Goal: Task Accomplishment & Management: Use online tool/utility

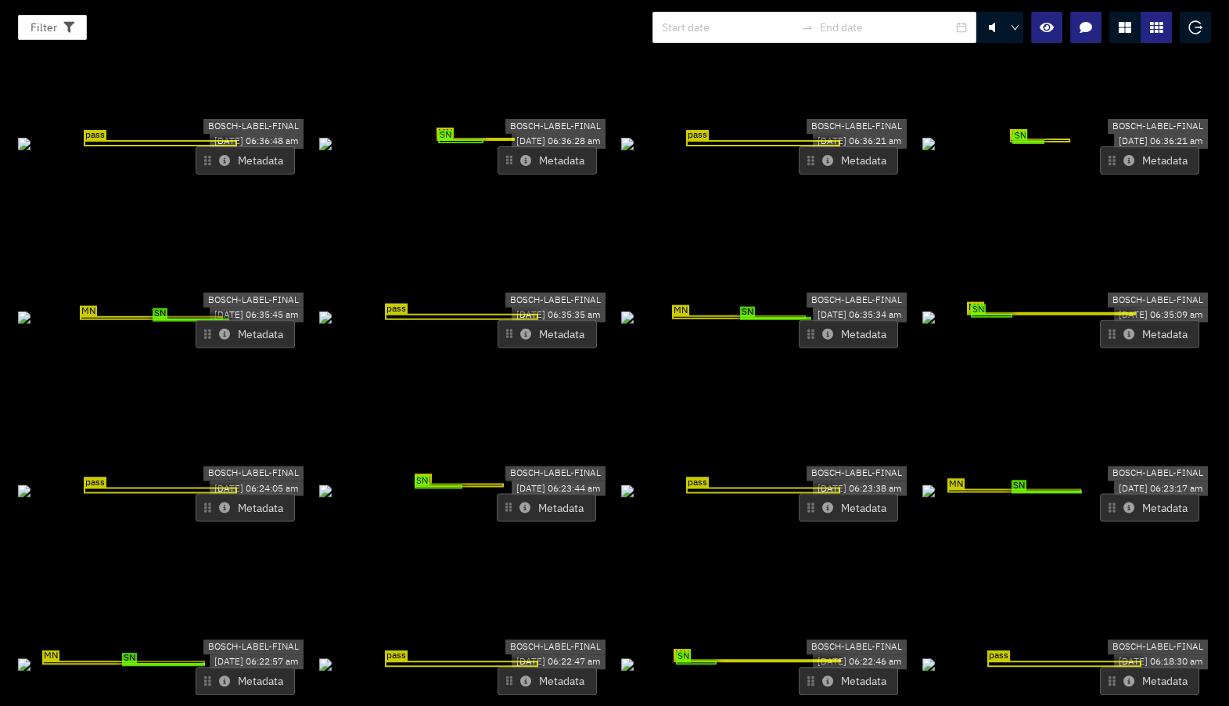
click at [533, 493] on button "Metadata" at bounding box center [546, 507] width 99 height 28
click at [519, 501] on icon at bounding box center [524, 506] width 11 height 11
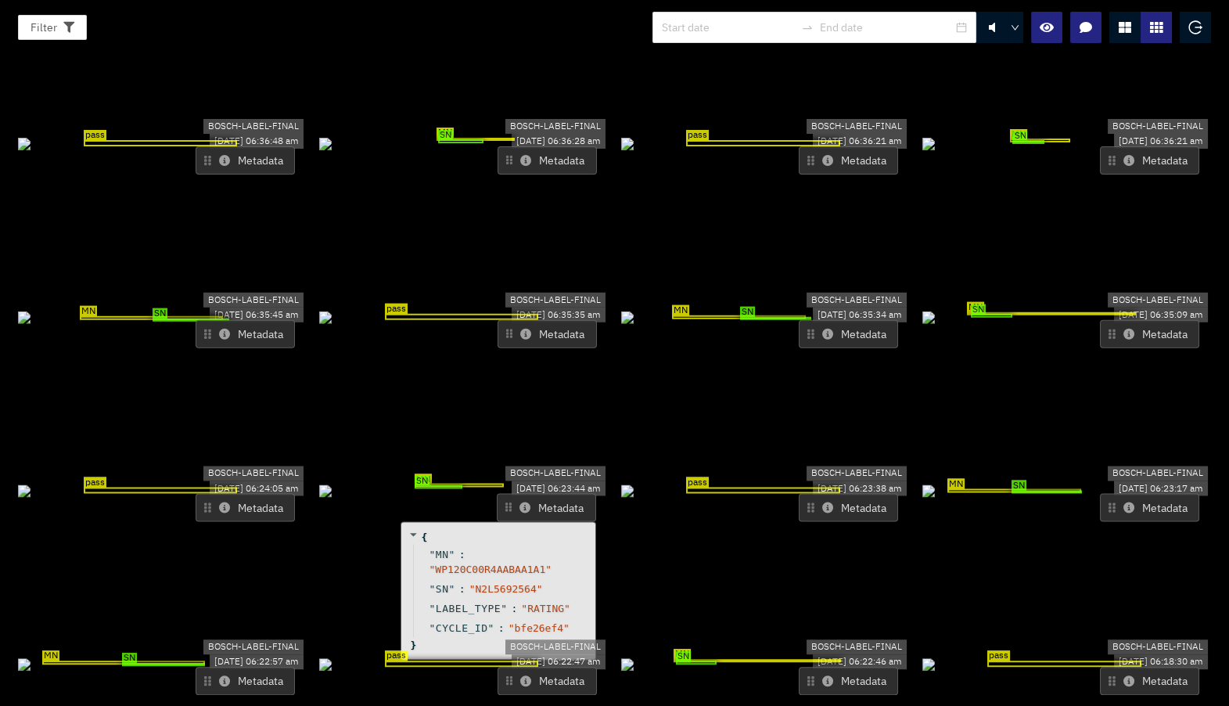
click at [224, 501] on icon at bounding box center [224, 506] width 11 height 11
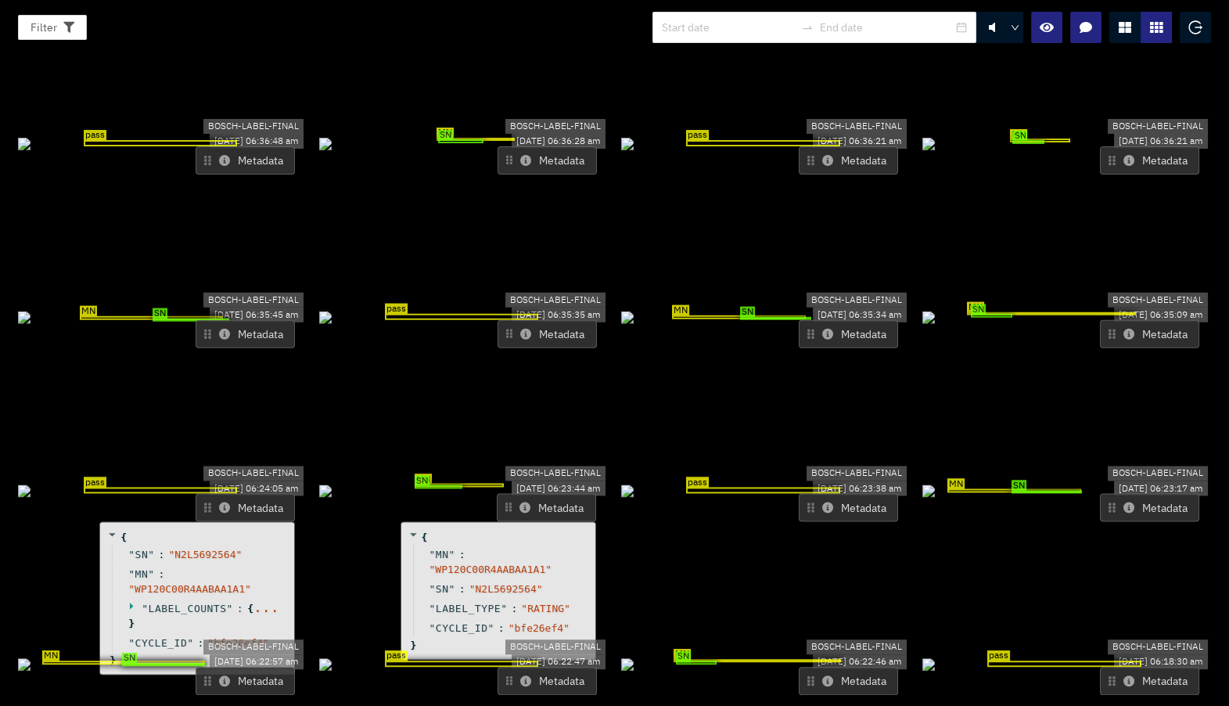
click at [1123, 329] on icon at bounding box center [1128, 334] width 11 height 11
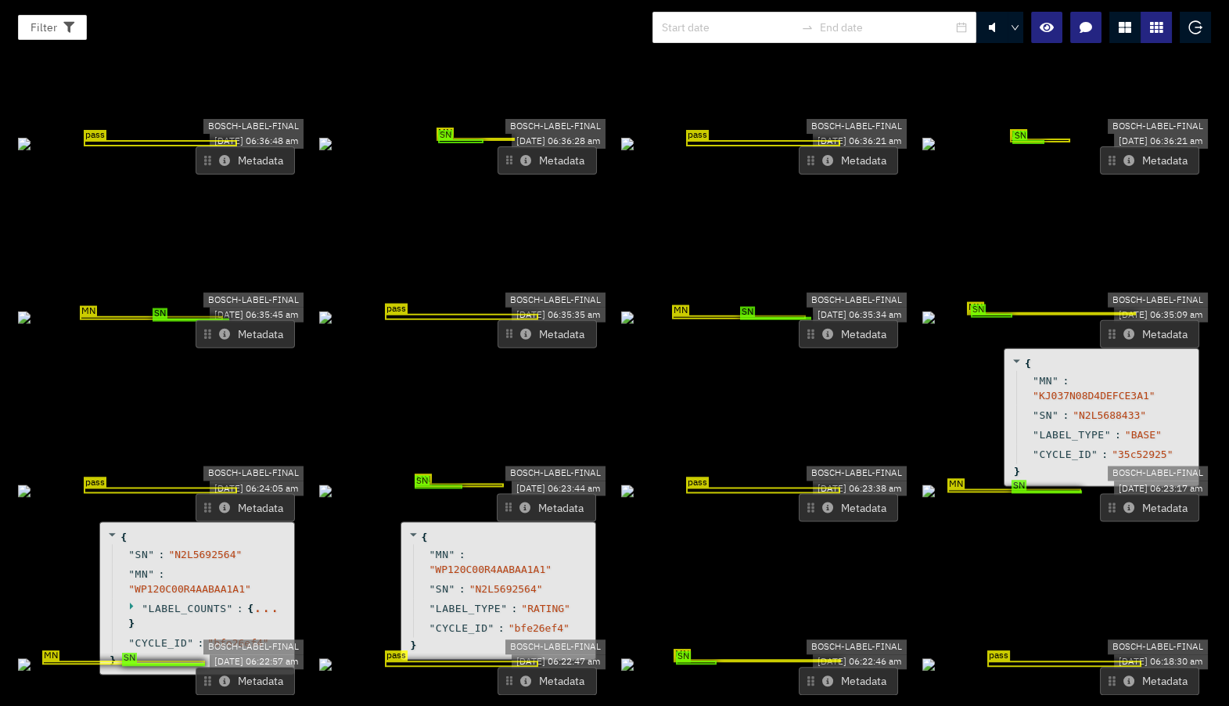
click at [825, 320] on button "Metadata" at bounding box center [848, 334] width 99 height 28
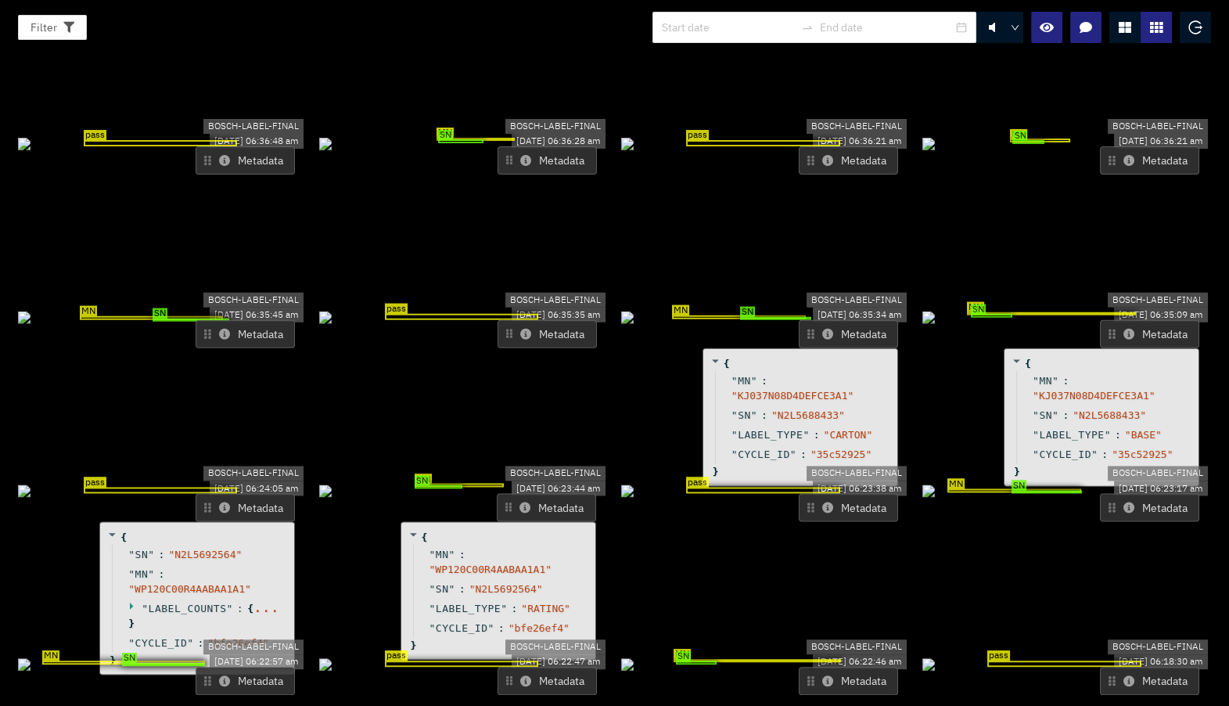
click at [825, 320] on button "Metadata" at bounding box center [848, 334] width 99 height 28
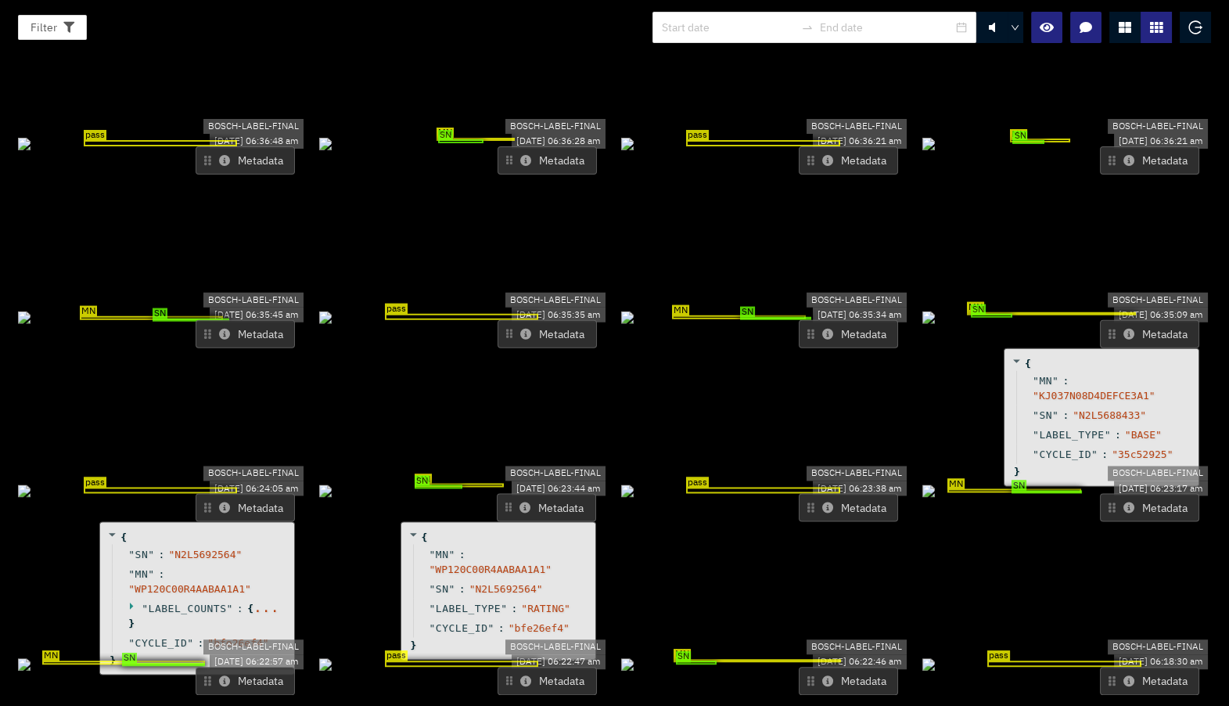
click at [217, 320] on button "Metadata" at bounding box center [245, 334] width 99 height 28
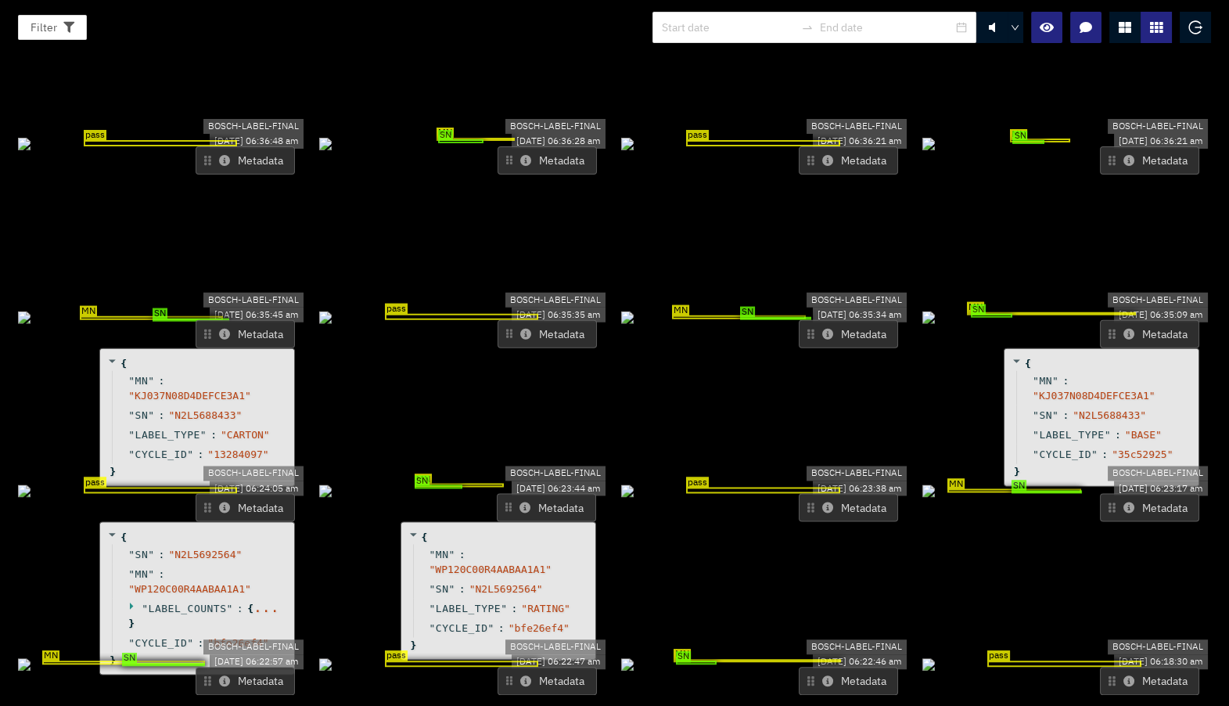
click at [217, 320] on button "Metadata" at bounding box center [245, 334] width 99 height 28
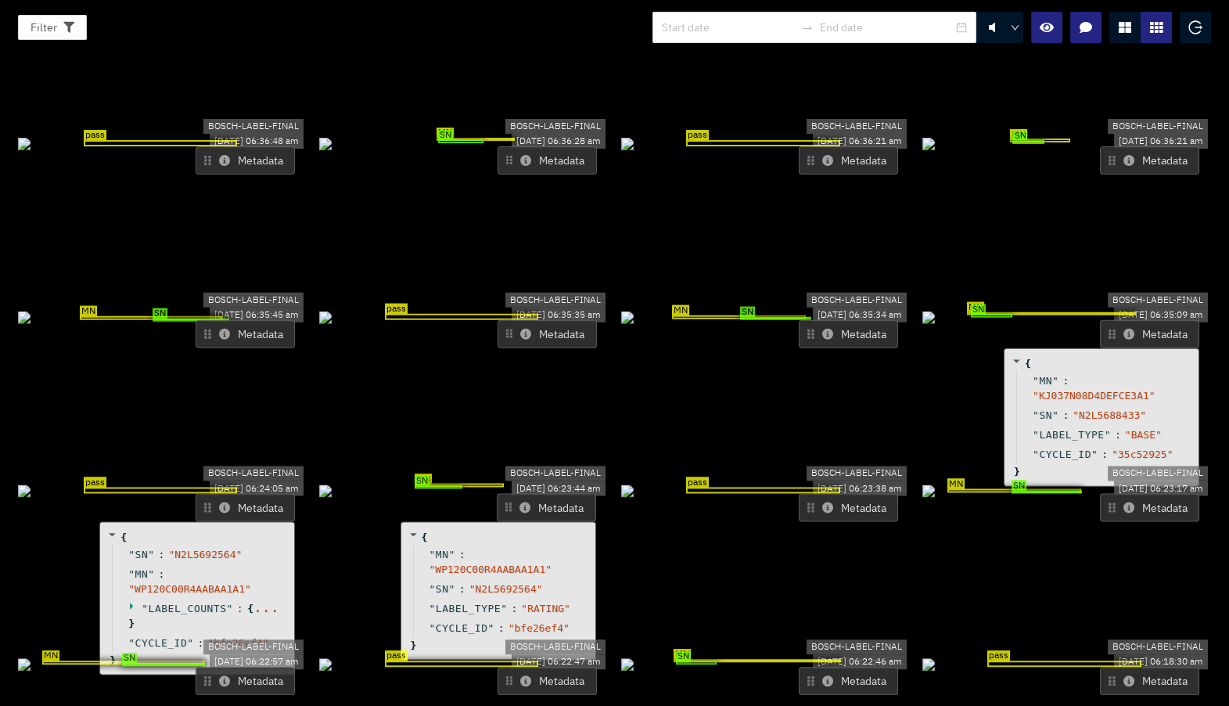
click at [217, 320] on button "Metadata" at bounding box center [245, 334] width 99 height 28
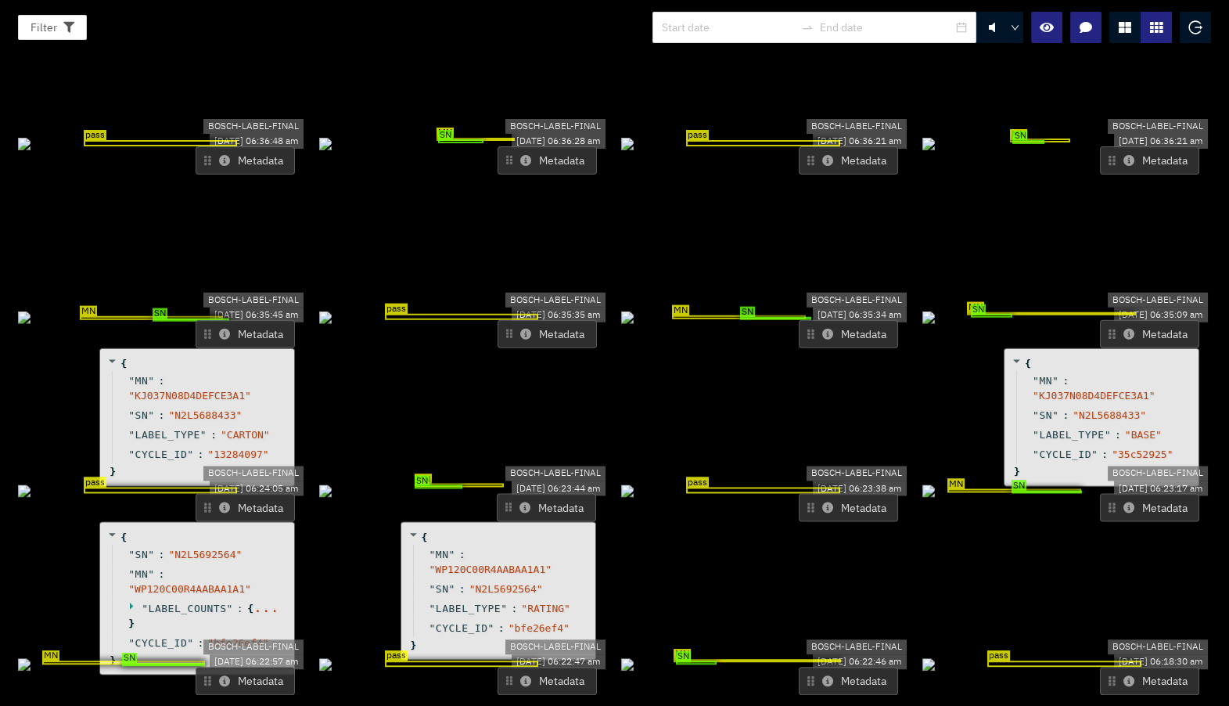
click at [224, 329] on icon at bounding box center [224, 334] width 11 height 11
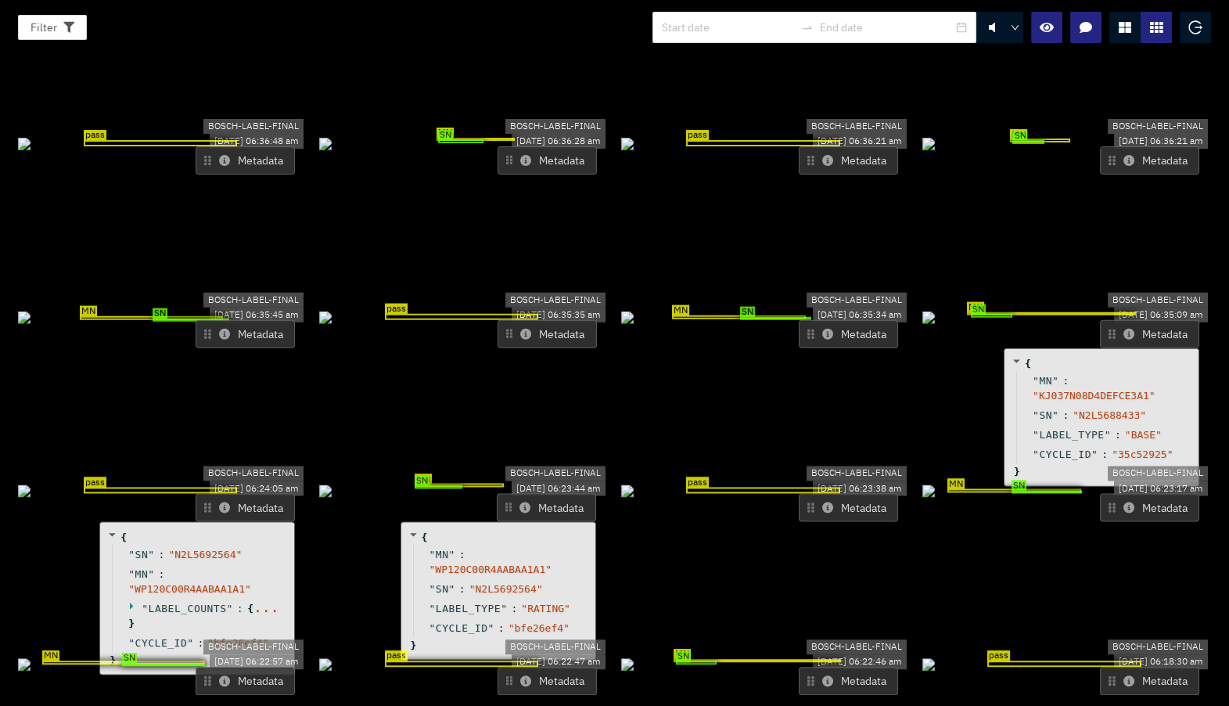
click at [520, 329] on icon at bounding box center [525, 334] width 11 height 11
click at [1123, 329] on icon at bounding box center [1128, 334] width 11 height 11
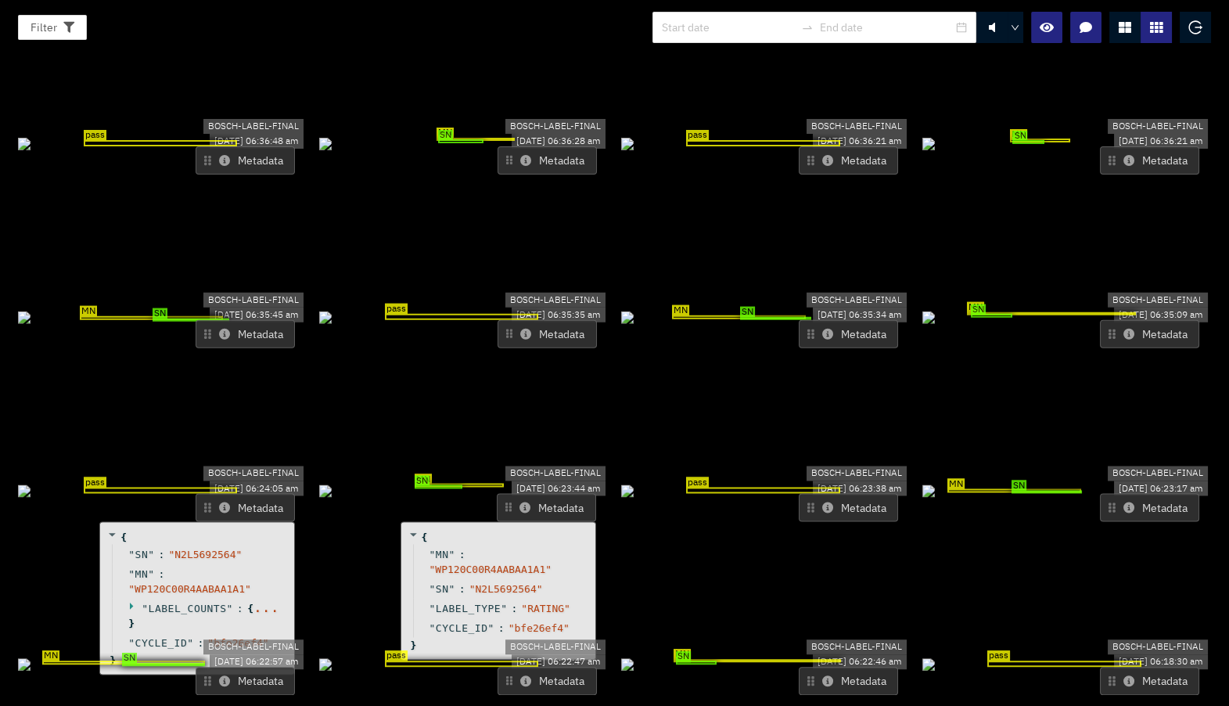
click at [519, 501] on icon at bounding box center [524, 506] width 11 height 11
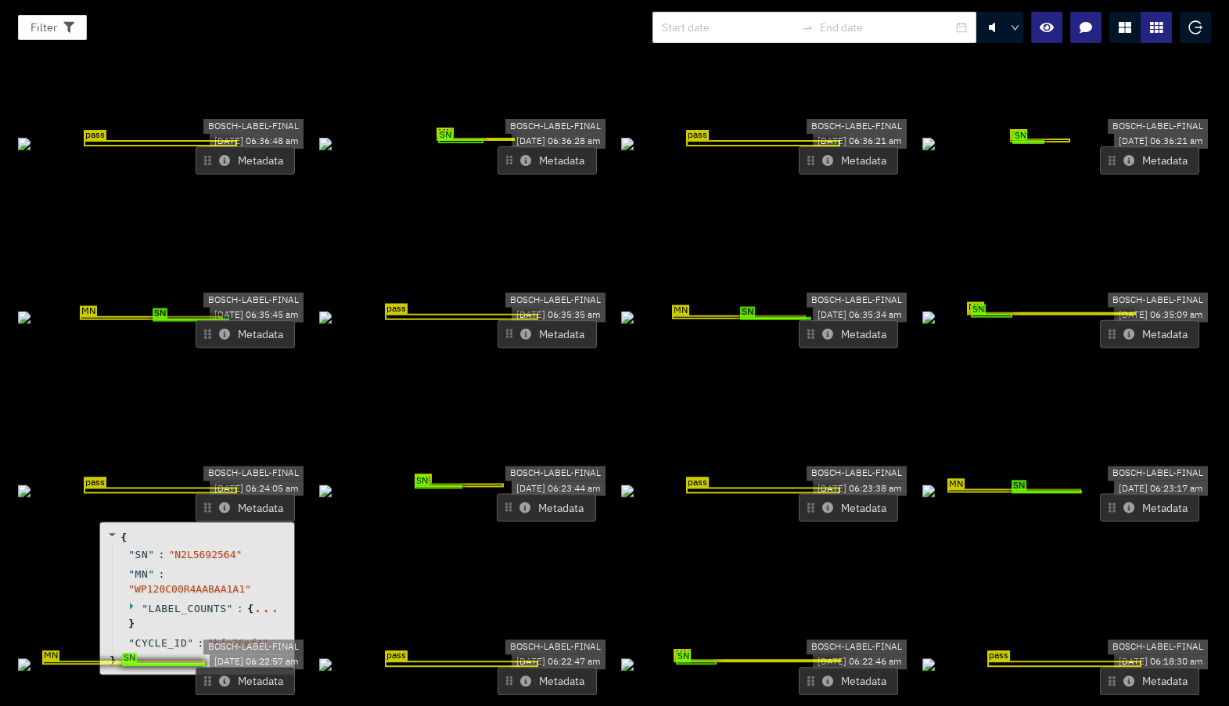
click at [234, 493] on button "Metadata" at bounding box center [245, 507] width 99 height 28
click at [225, 501] on icon at bounding box center [224, 506] width 11 height 11
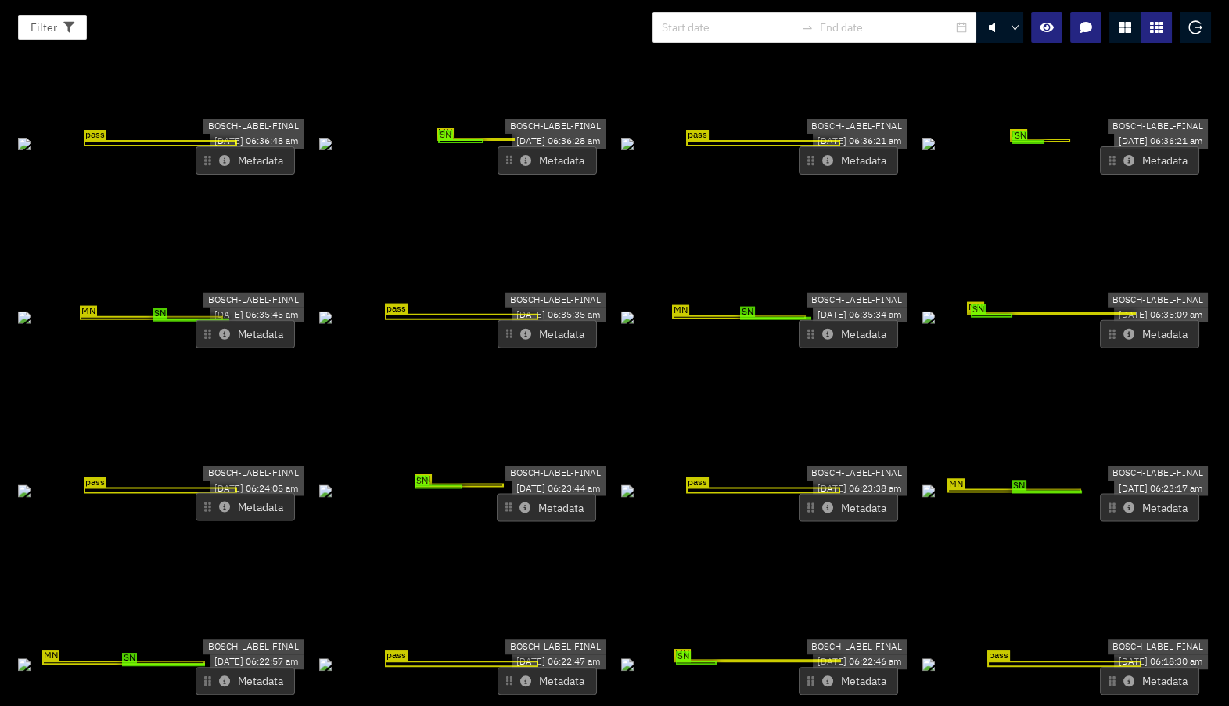
click at [519, 501] on icon at bounding box center [524, 506] width 11 height 11
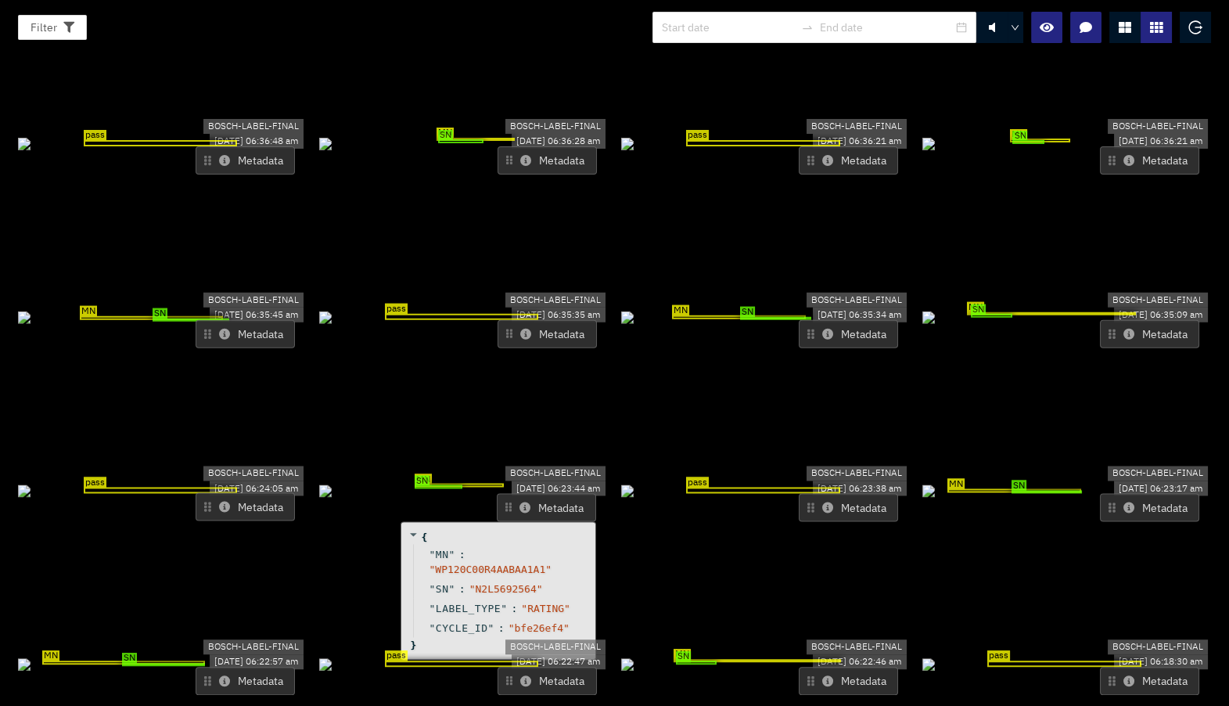
click at [519, 501] on icon at bounding box center [524, 506] width 11 height 11
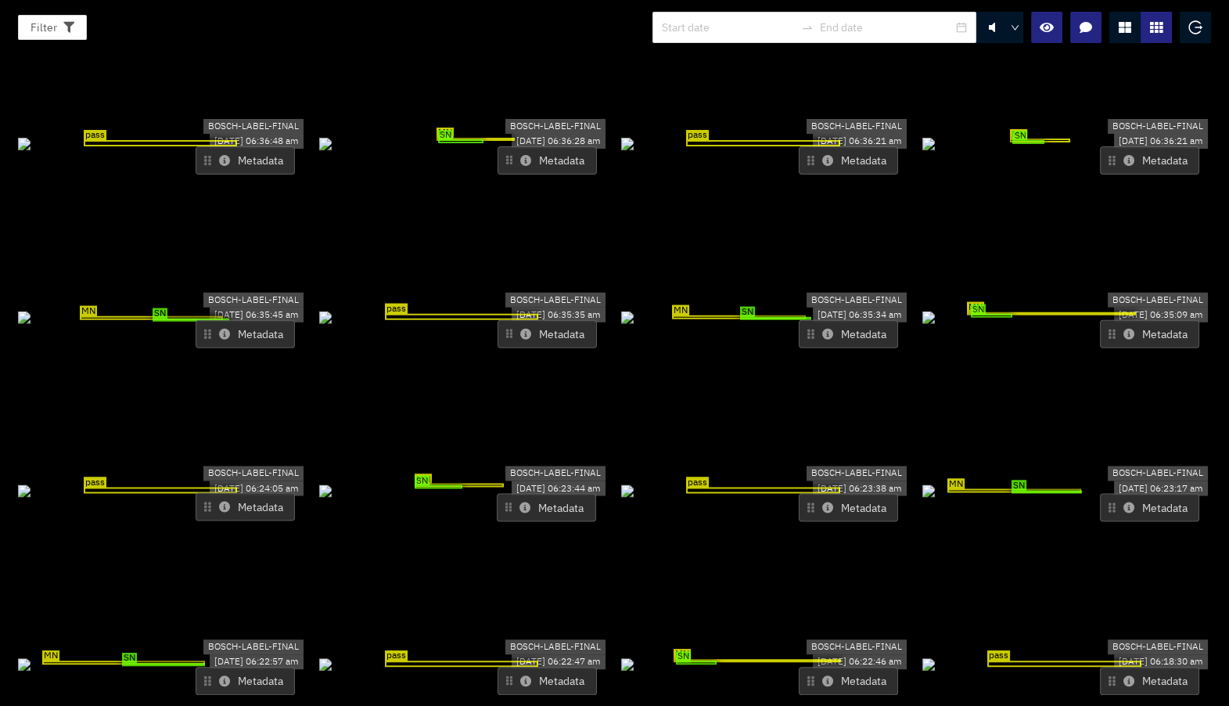
click at [519, 501] on icon at bounding box center [524, 506] width 11 height 11
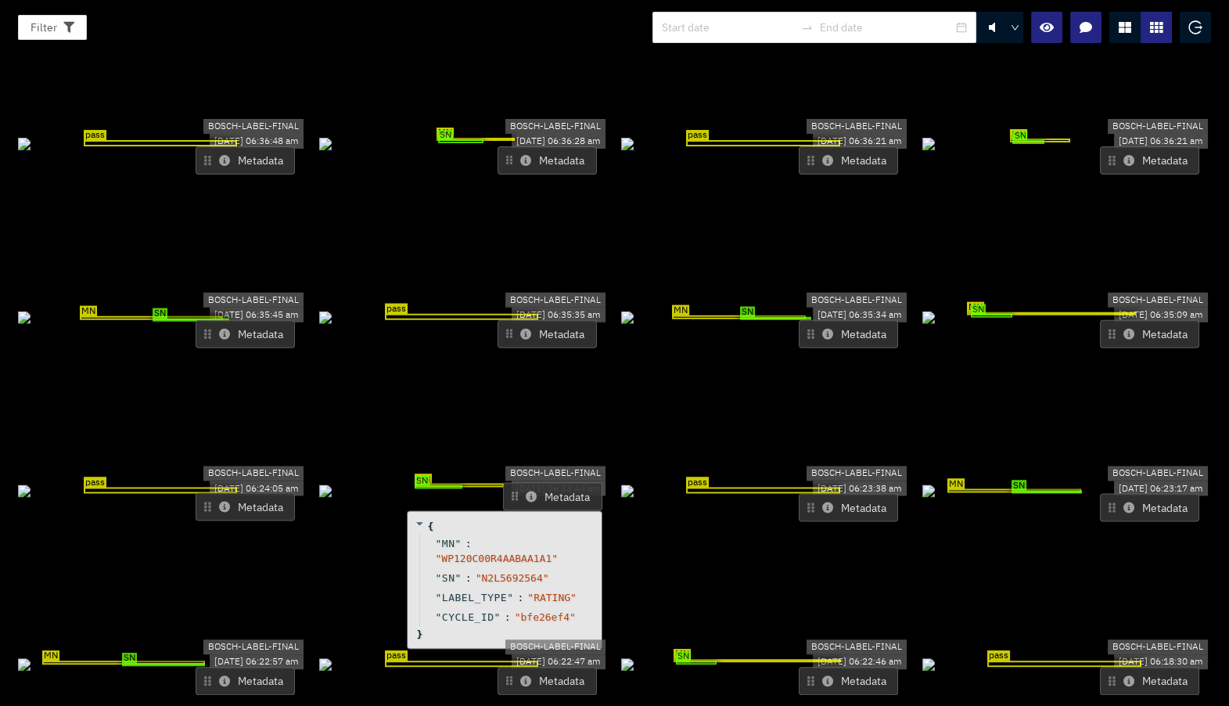
drag, startPoint x: 529, startPoint y: 434, endPoint x: 534, endPoint y: 423, distance: 12.2
click at [534, 482] on button "Metadata" at bounding box center [552, 496] width 99 height 28
click at [526, 491] on icon at bounding box center [531, 496] width 11 height 11
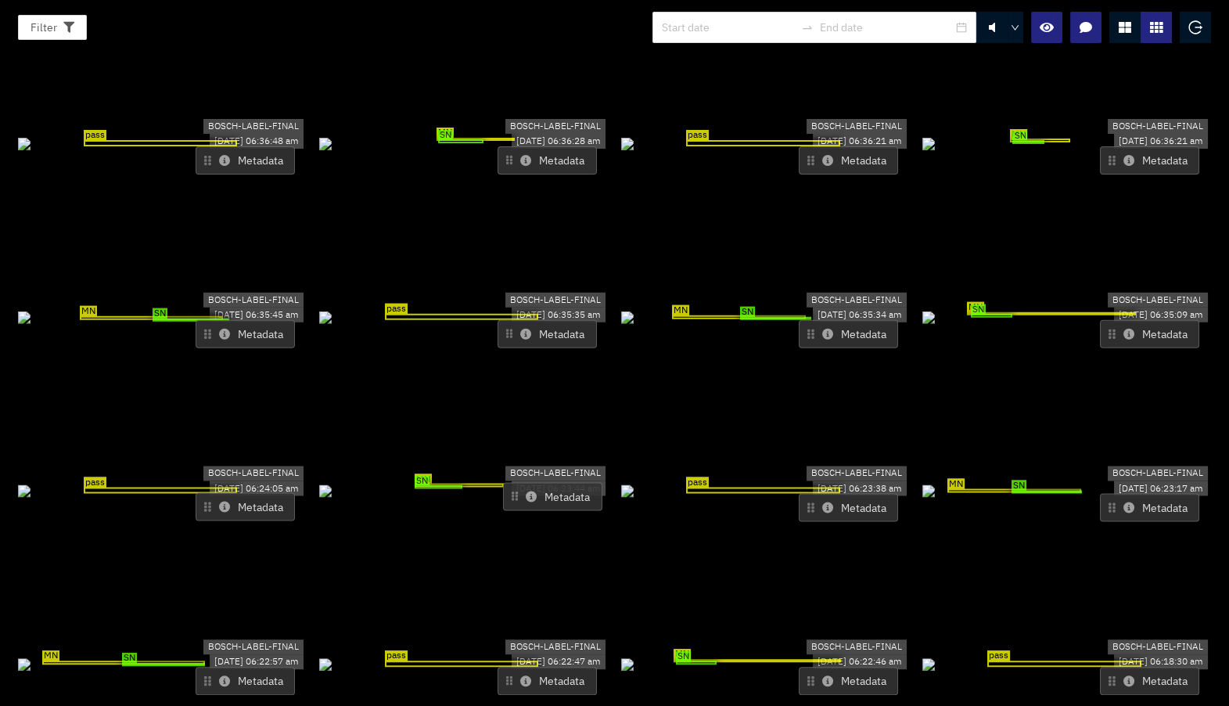
click at [526, 491] on icon at bounding box center [531, 496] width 11 height 11
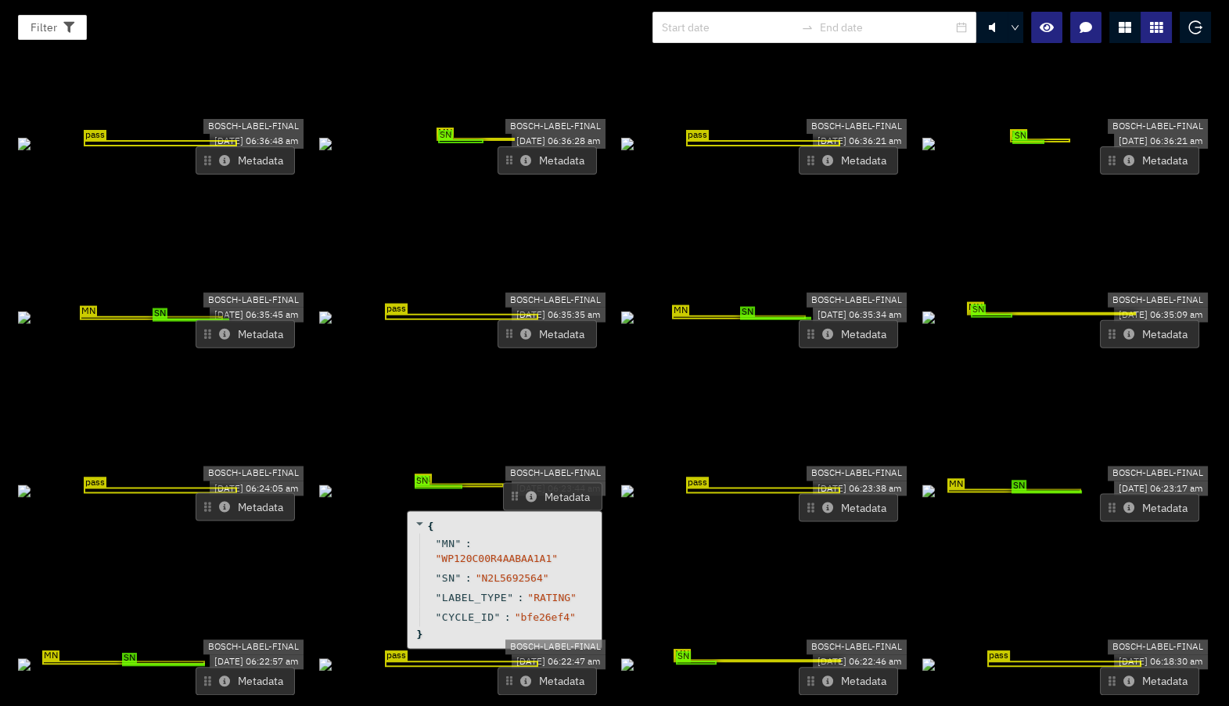
click at [526, 491] on icon at bounding box center [531, 496] width 11 height 11
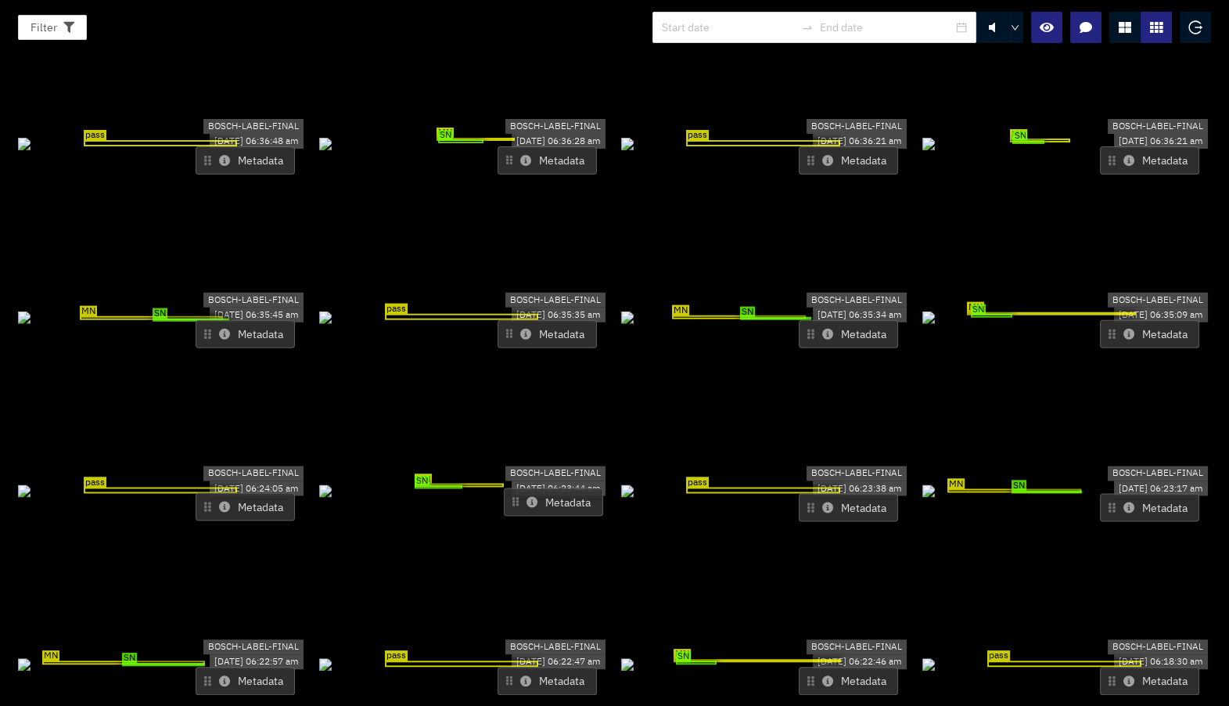
click at [527, 496] on icon at bounding box center [531, 501] width 11 height 11
click at [521, 155] on icon at bounding box center [525, 160] width 11 height 11
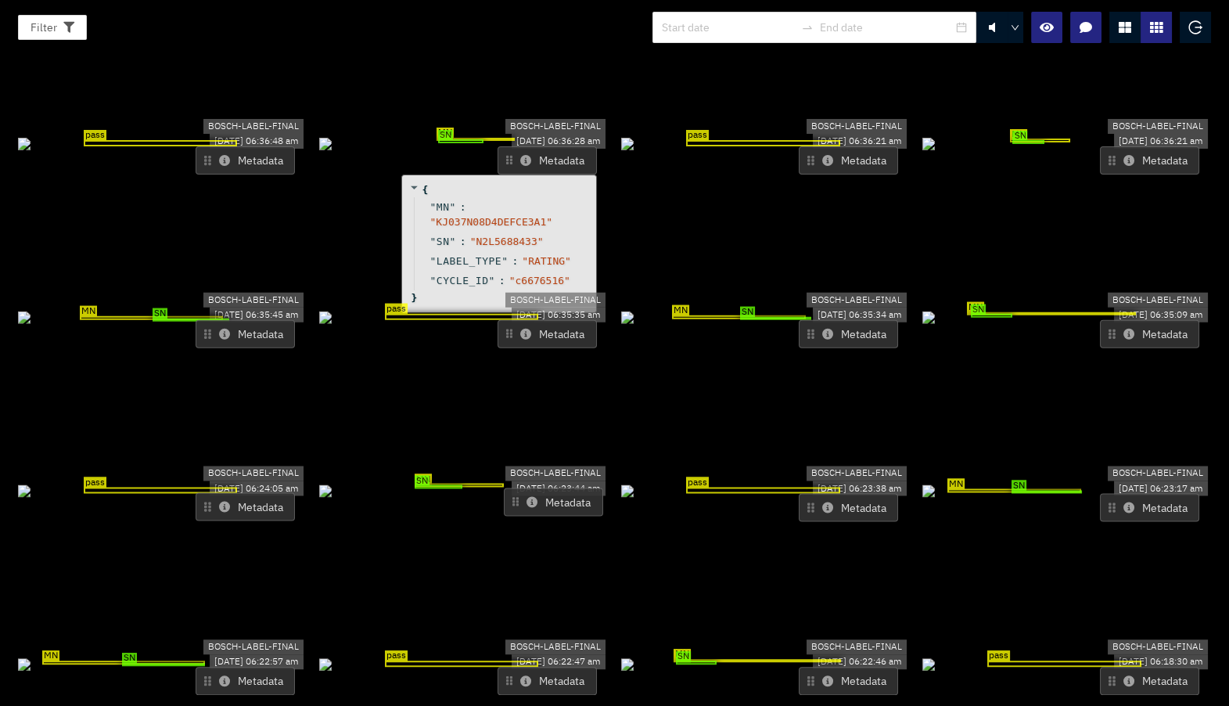
click at [521, 155] on icon at bounding box center [525, 160] width 11 height 11
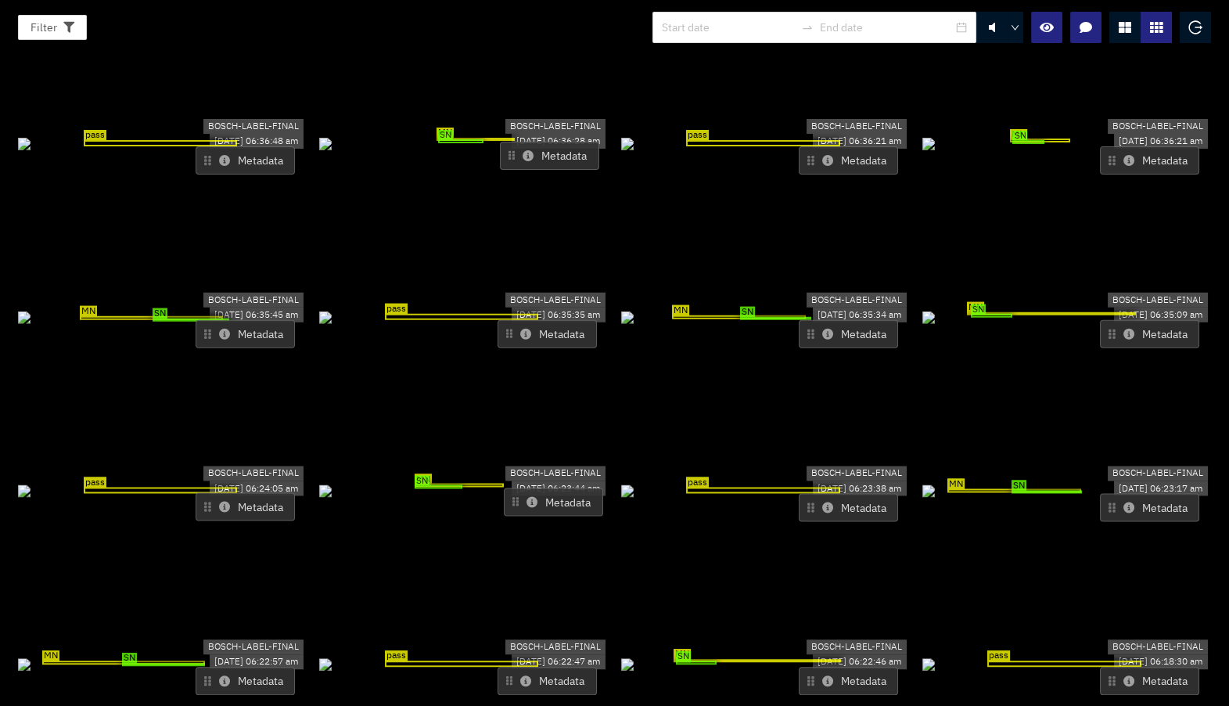
click at [566, 142] on button "Metadata" at bounding box center [549, 156] width 99 height 28
click at [550, 145] on div "SN MN" at bounding box center [463, 143] width 289 height 17
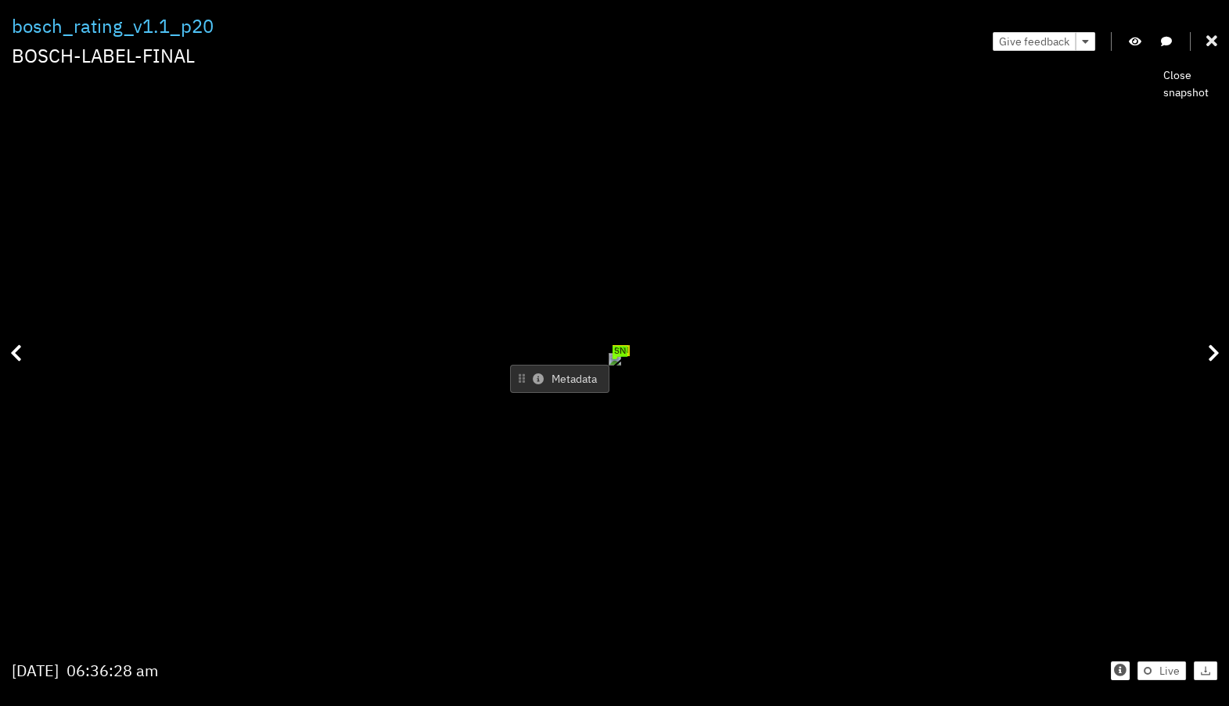
click at [1208, 40] on icon at bounding box center [1211, 42] width 11 height 16
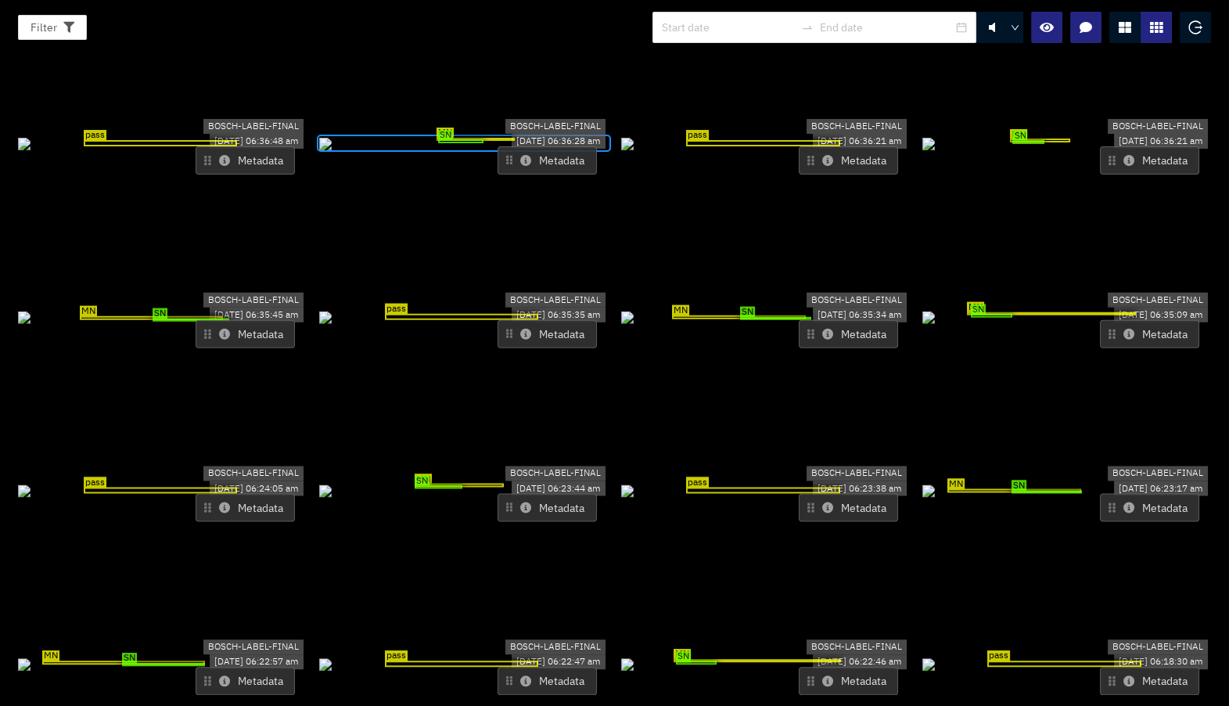
click at [525, 144] on div "SN MN" at bounding box center [463, 143] width 289 height 17
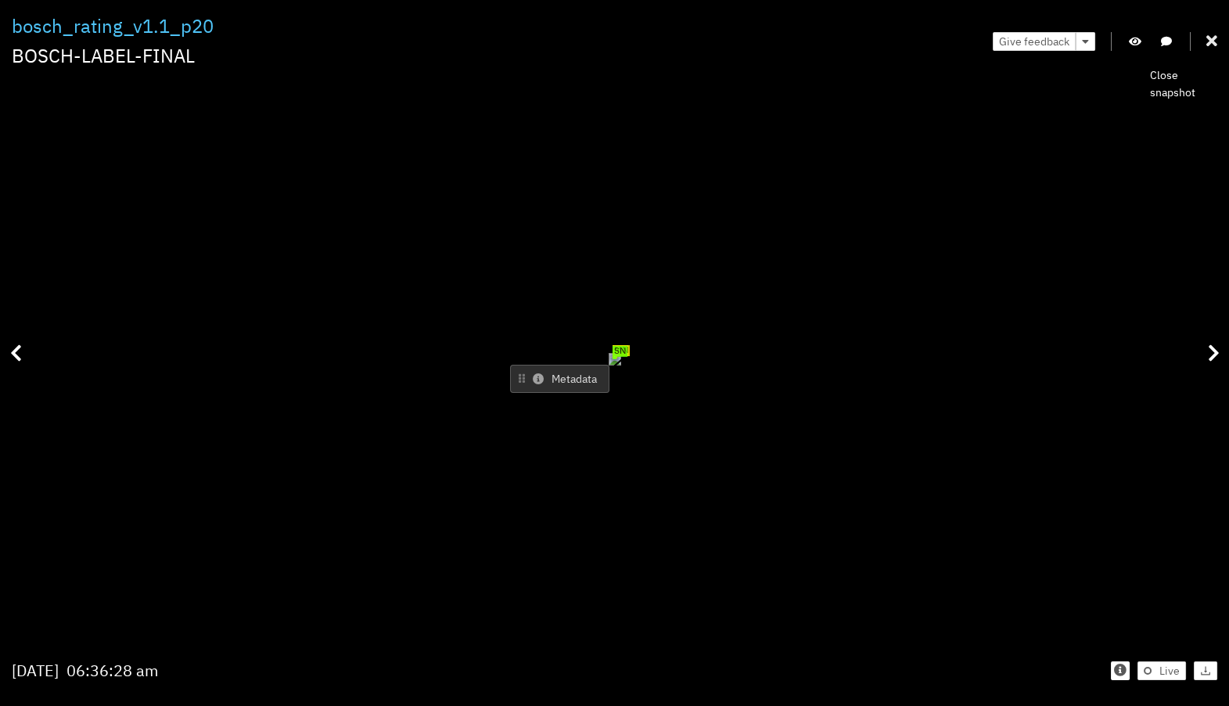
click at [1216, 39] on icon at bounding box center [1211, 42] width 11 height 16
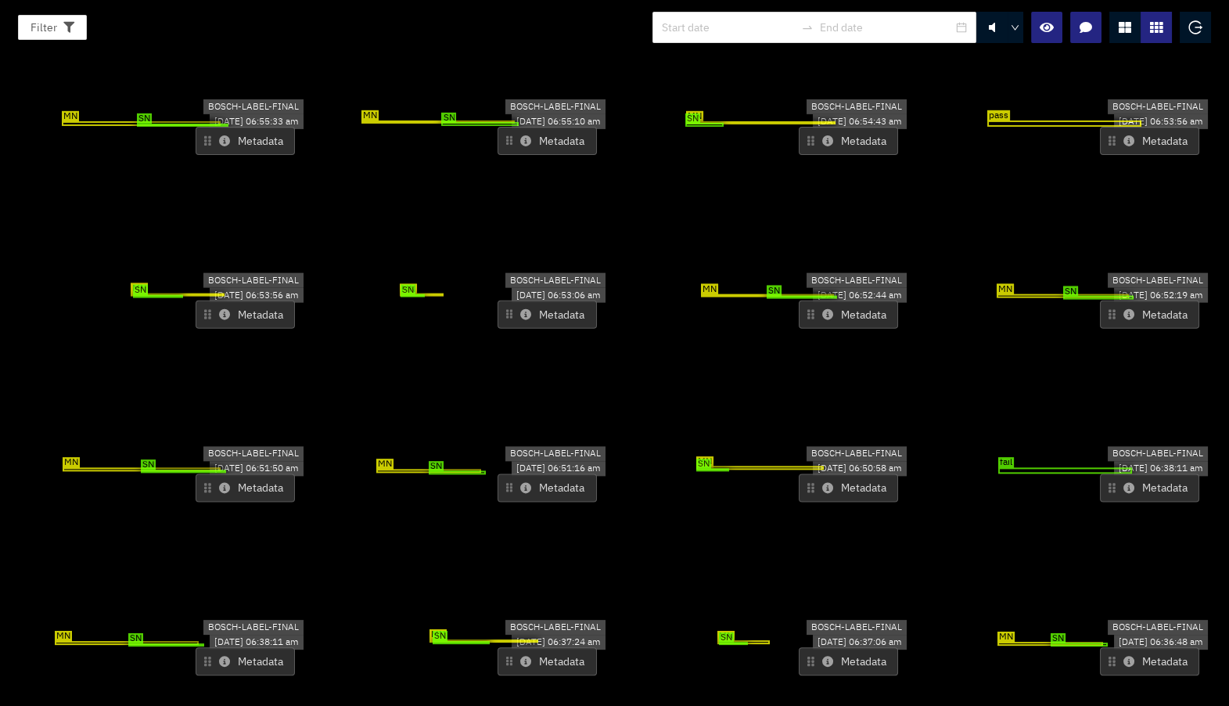
scroll to position [6940, 0]
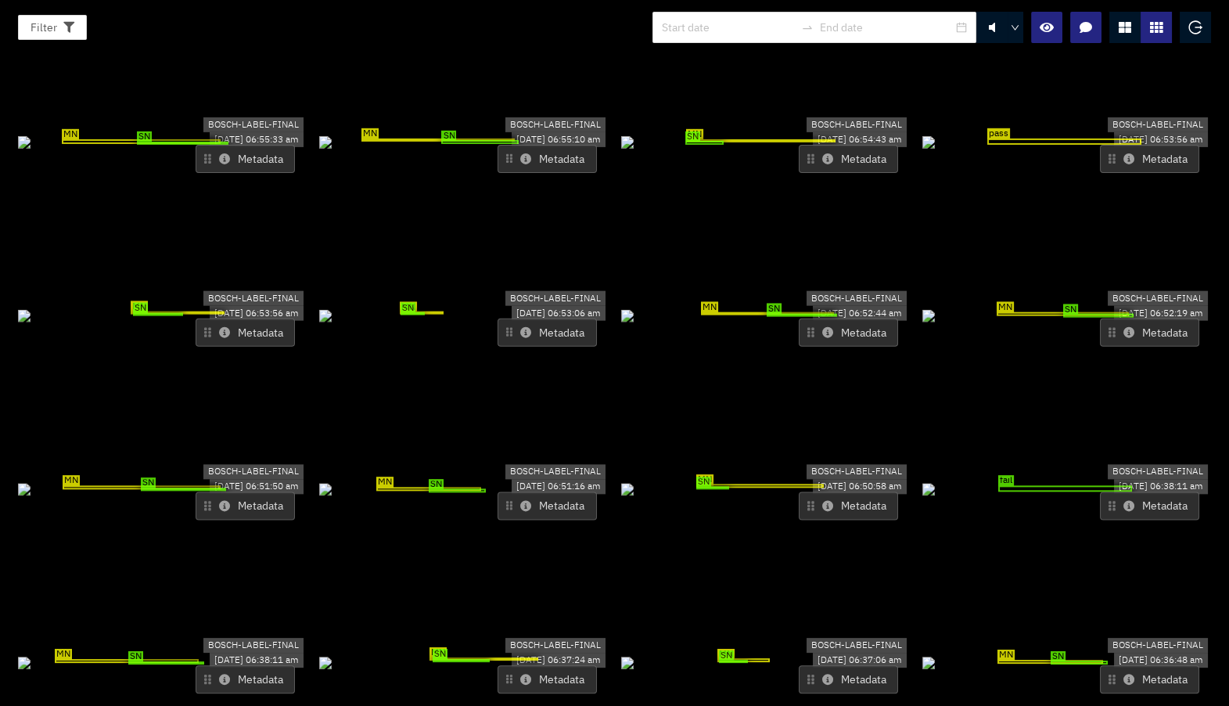
click at [267, 144] on div "MN SN" at bounding box center [162, 141] width 289 height 17
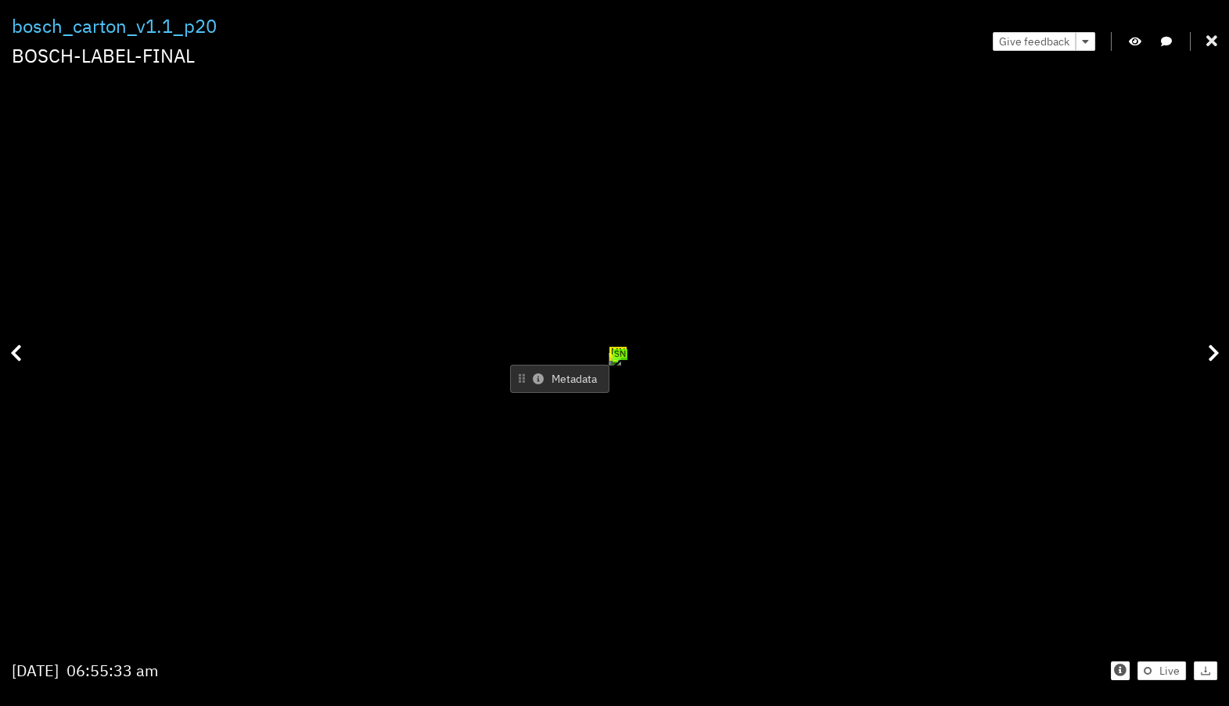
click at [1214, 43] on icon at bounding box center [1211, 42] width 11 height 16
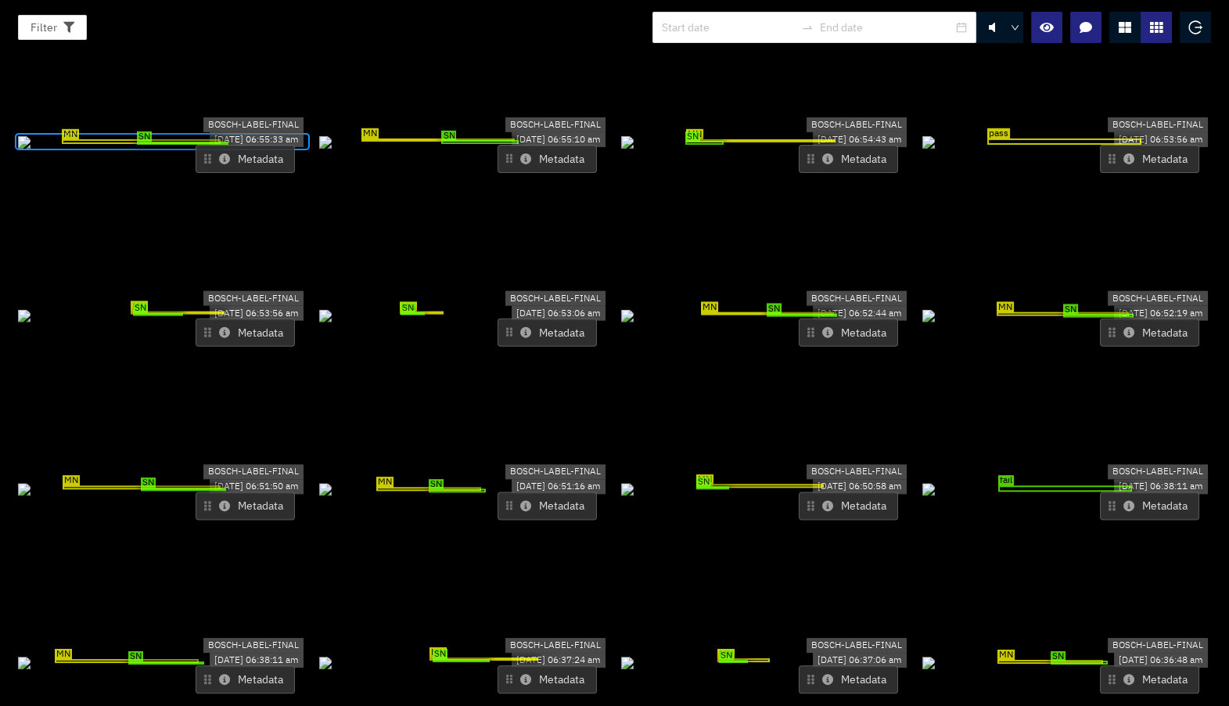
click at [468, 150] on div "MN SN" at bounding box center [463, 141] width 289 height 17
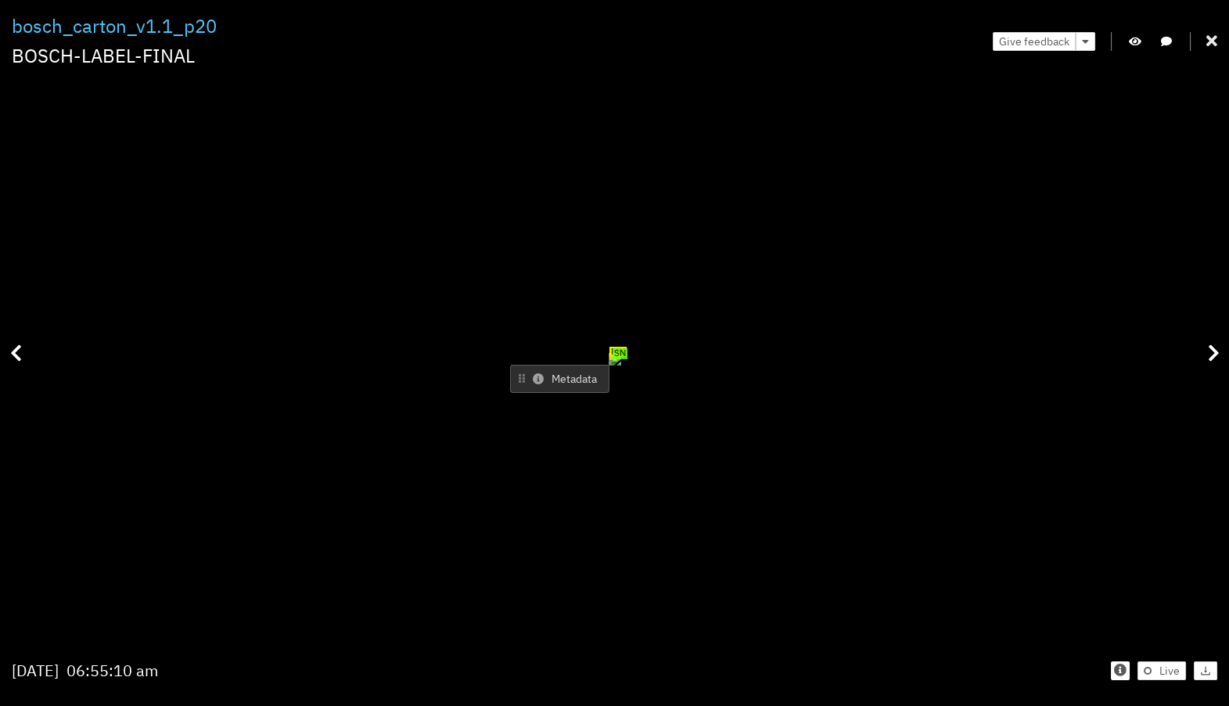
click at [1209, 43] on icon at bounding box center [1211, 42] width 11 height 16
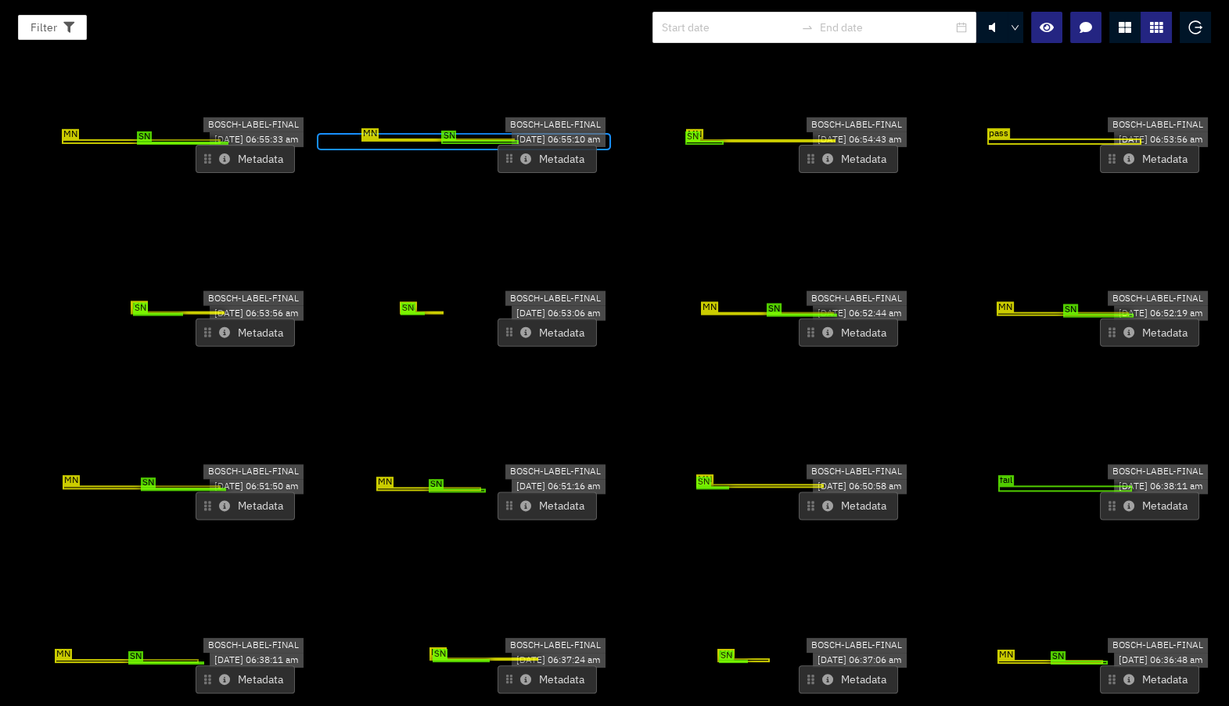
scroll to position [6856, 0]
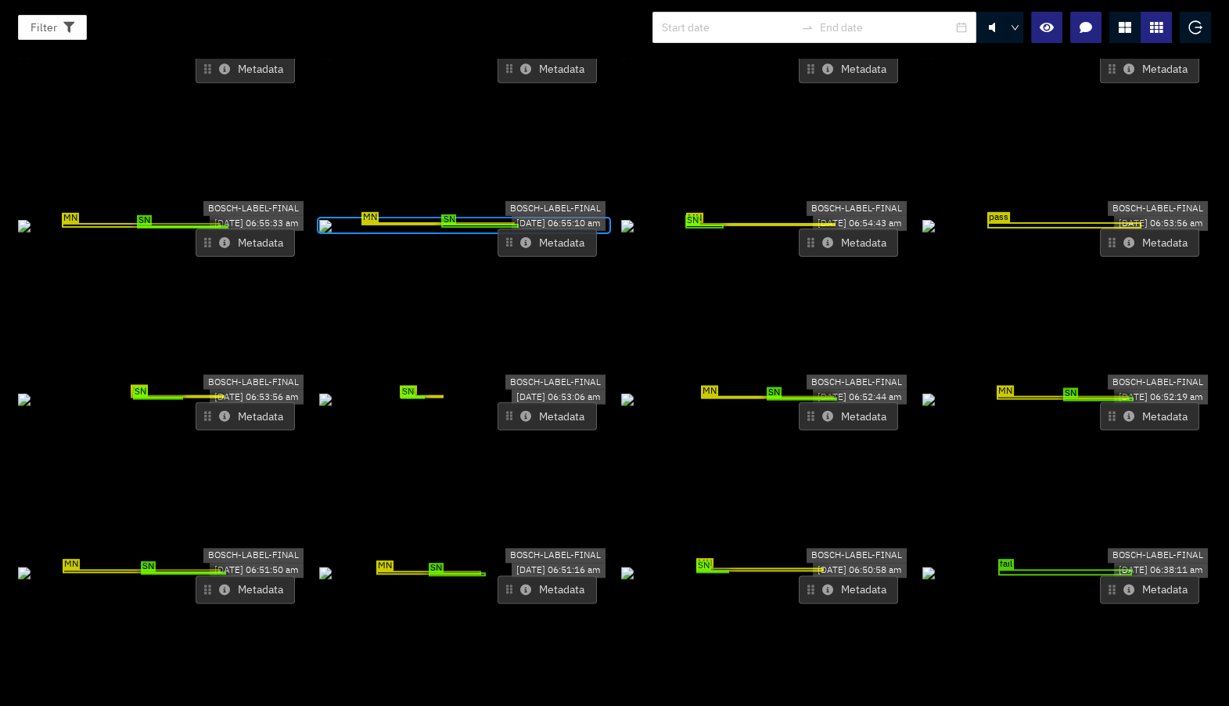
click at [221, 234] on div "MN SN" at bounding box center [162, 225] width 289 height 17
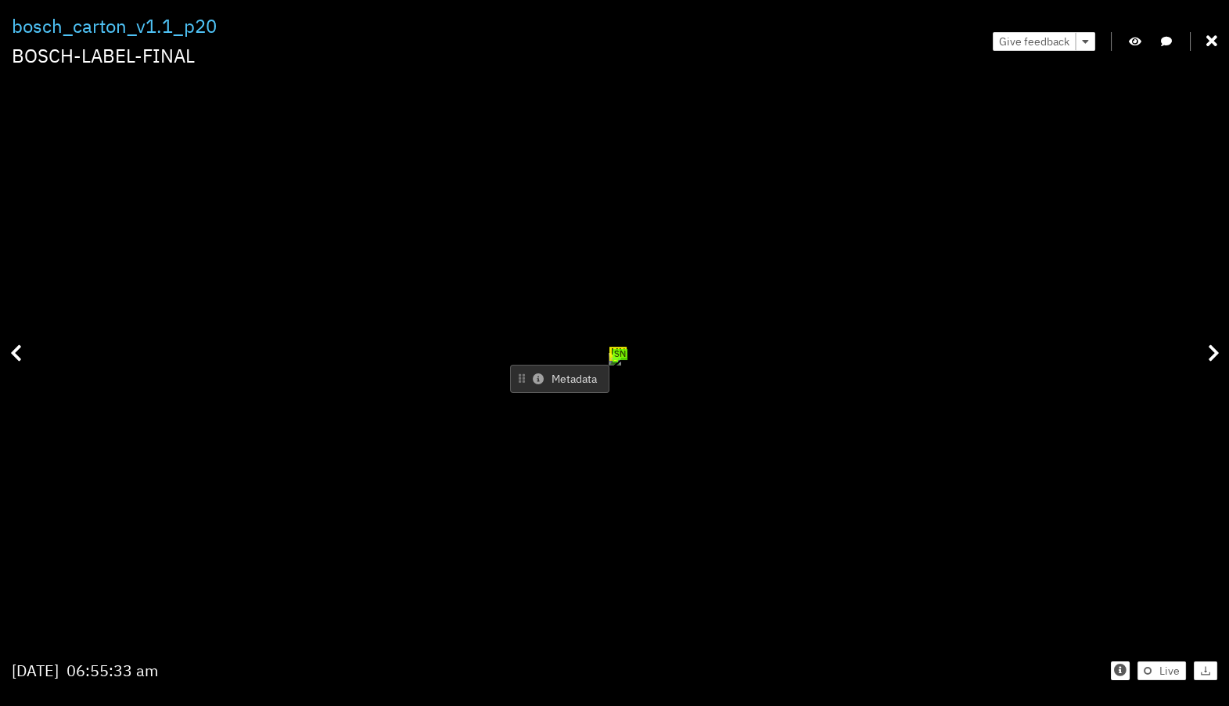
click at [609, 365] on button "Metadata" at bounding box center [559, 379] width 99 height 28
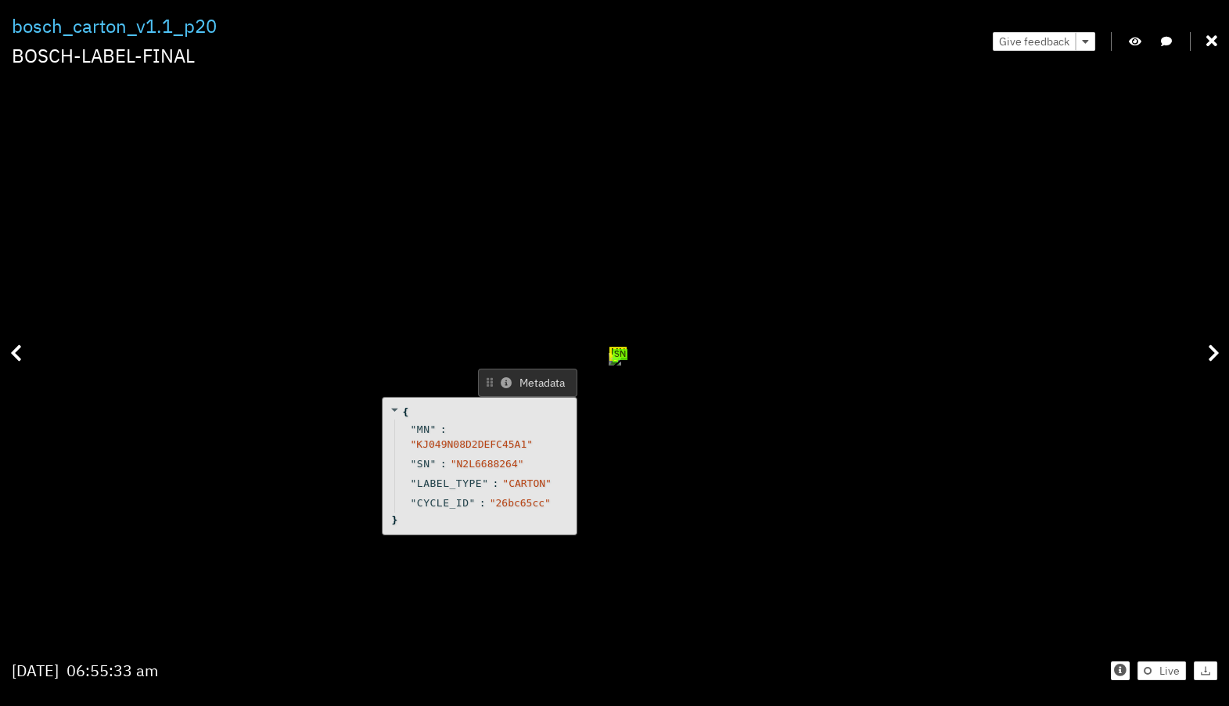
drag, startPoint x: 1031, startPoint y: 111, endPoint x: 999, endPoint y: 114, distance: 32.2
click at [577, 368] on button "Metadata" at bounding box center [527, 382] width 99 height 28
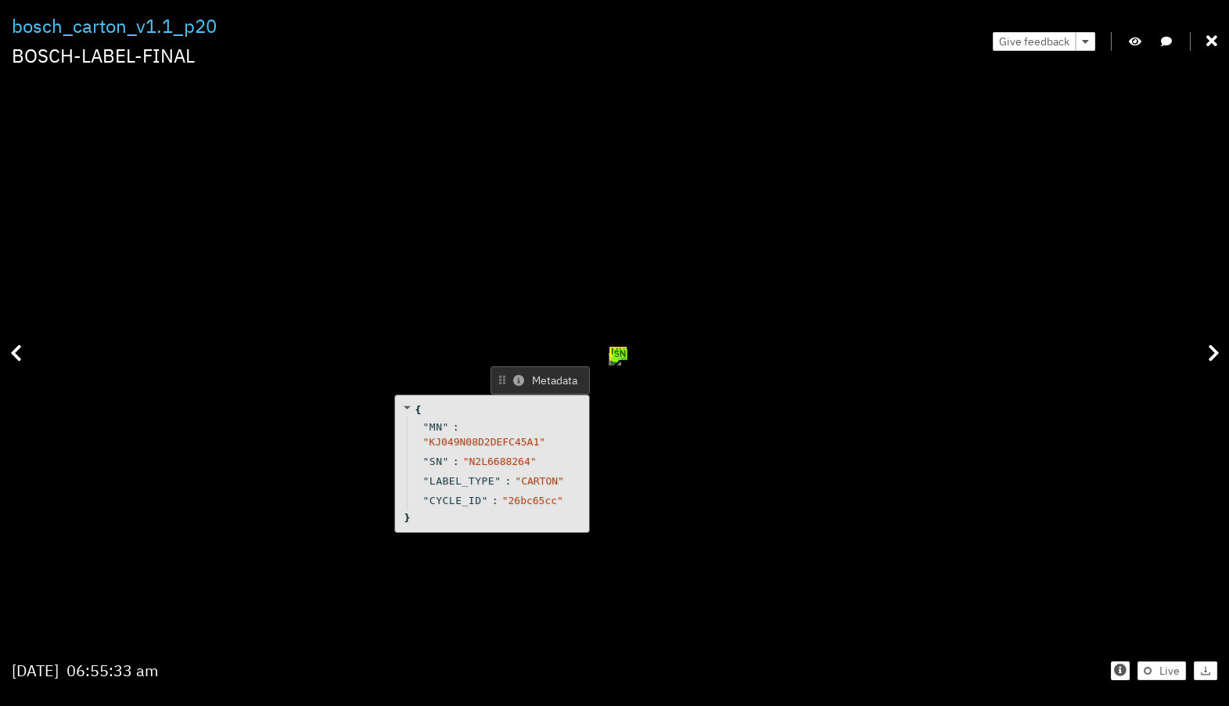
drag, startPoint x: 1015, startPoint y: 110, endPoint x: 1028, endPoint y: 108, distance: 12.6
click at [590, 366] on button "Metadata" at bounding box center [540, 380] width 99 height 28
click at [1209, 39] on icon at bounding box center [1211, 42] width 11 height 16
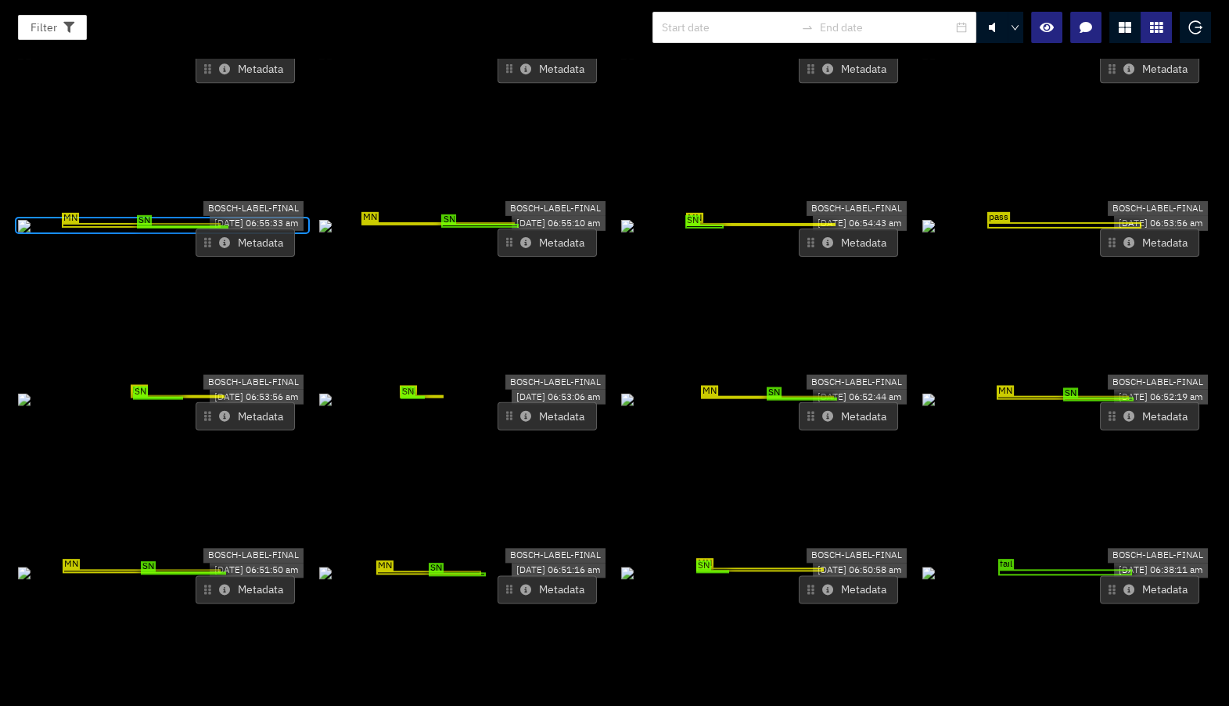
click at [521, 234] on div "MN SN" at bounding box center [463, 225] width 289 height 17
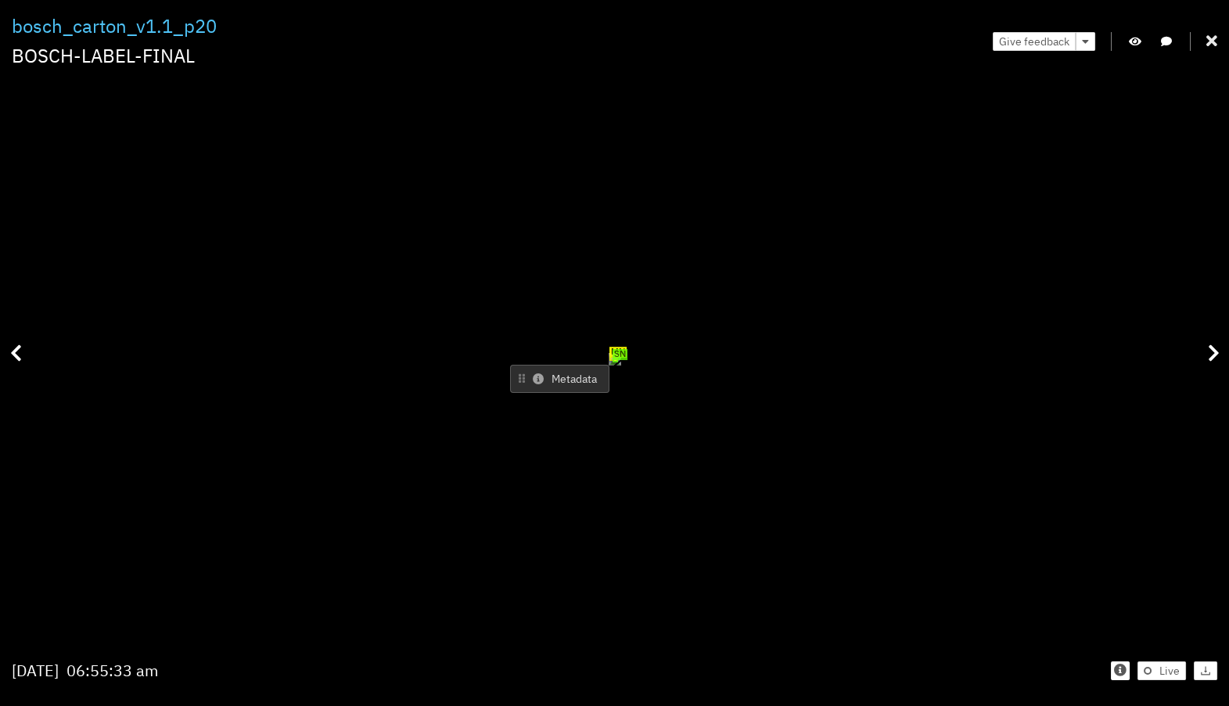
click at [1209, 38] on icon at bounding box center [1211, 42] width 11 height 16
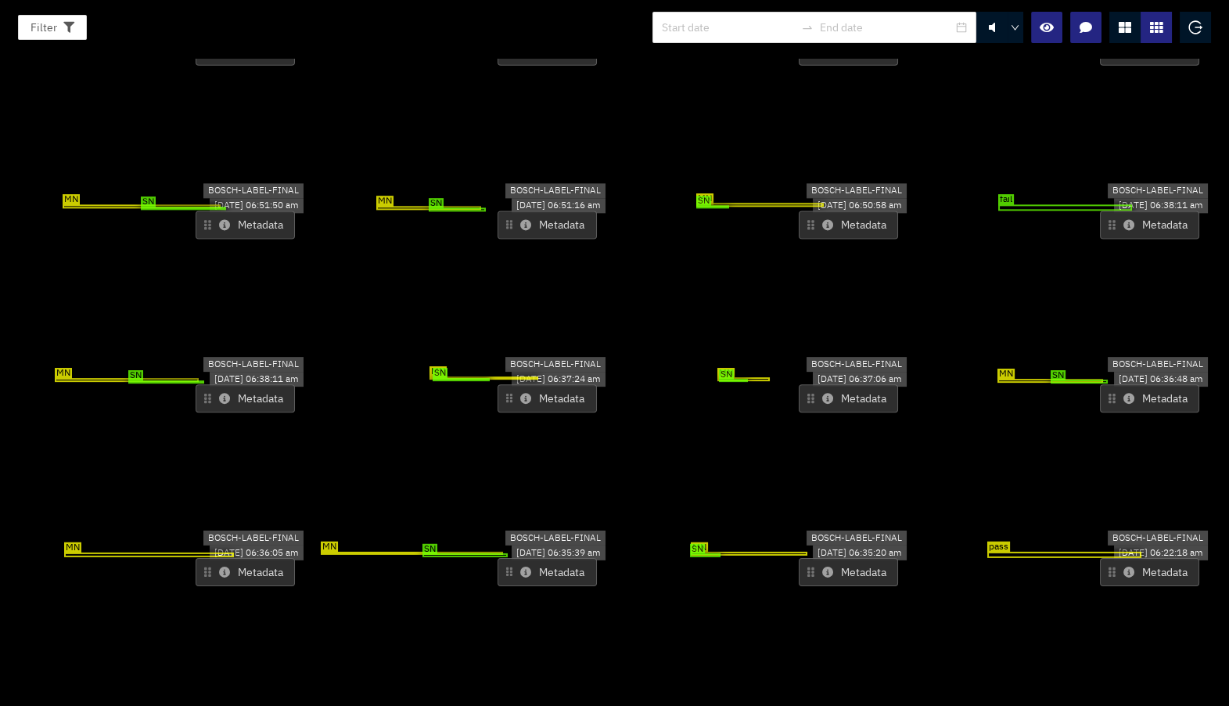
scroll to position [7450, 0]
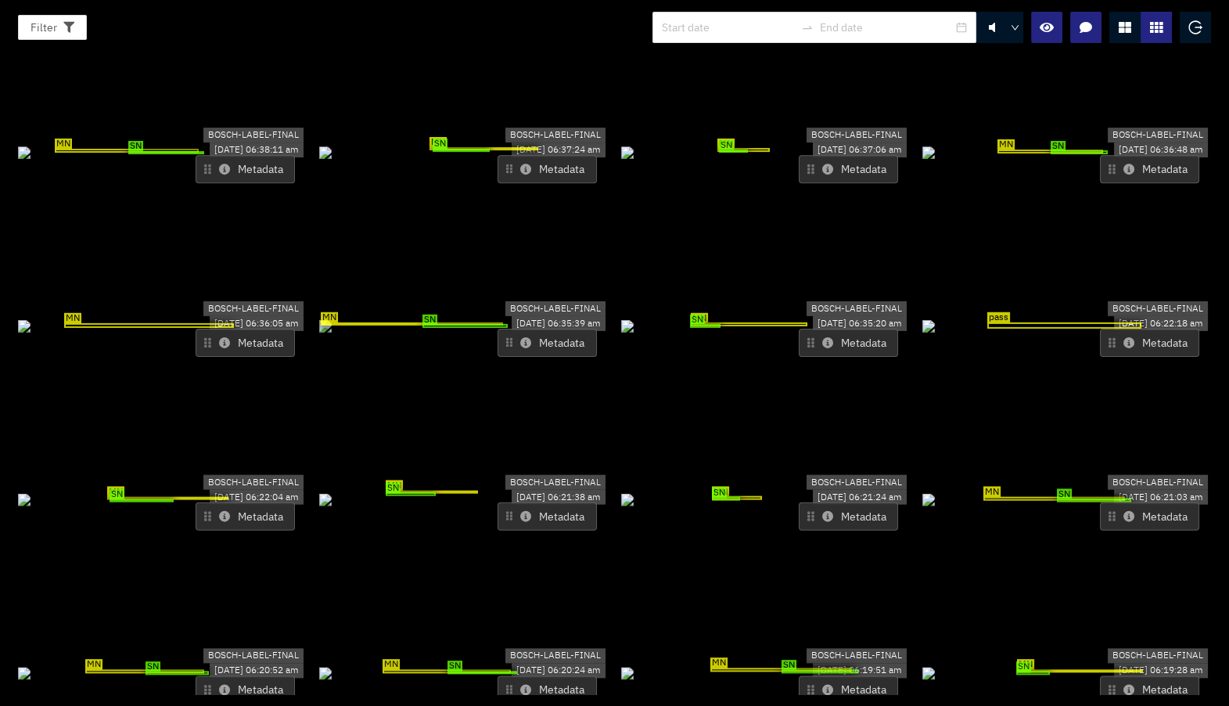
click at [271, 334] on div "MN" at bounding box center [162, 325] width 289 height 17
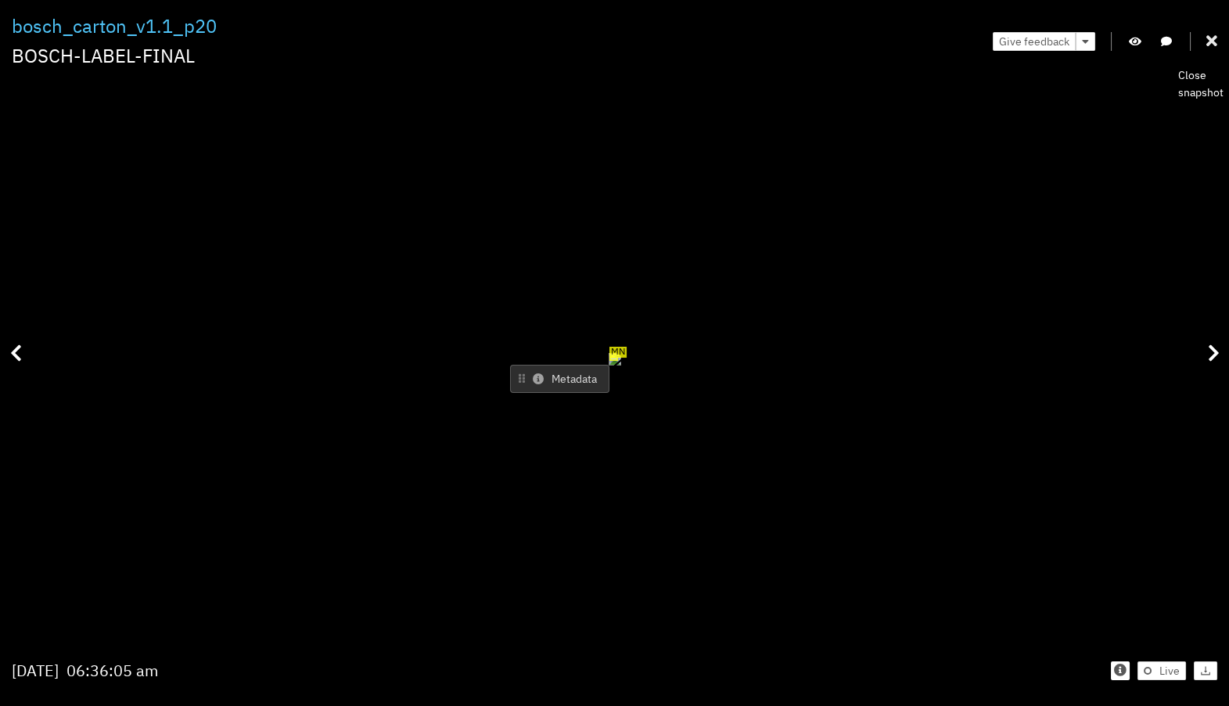
click at [1215, 49] on div at bounding box center [1211, 41] width 11 height 24
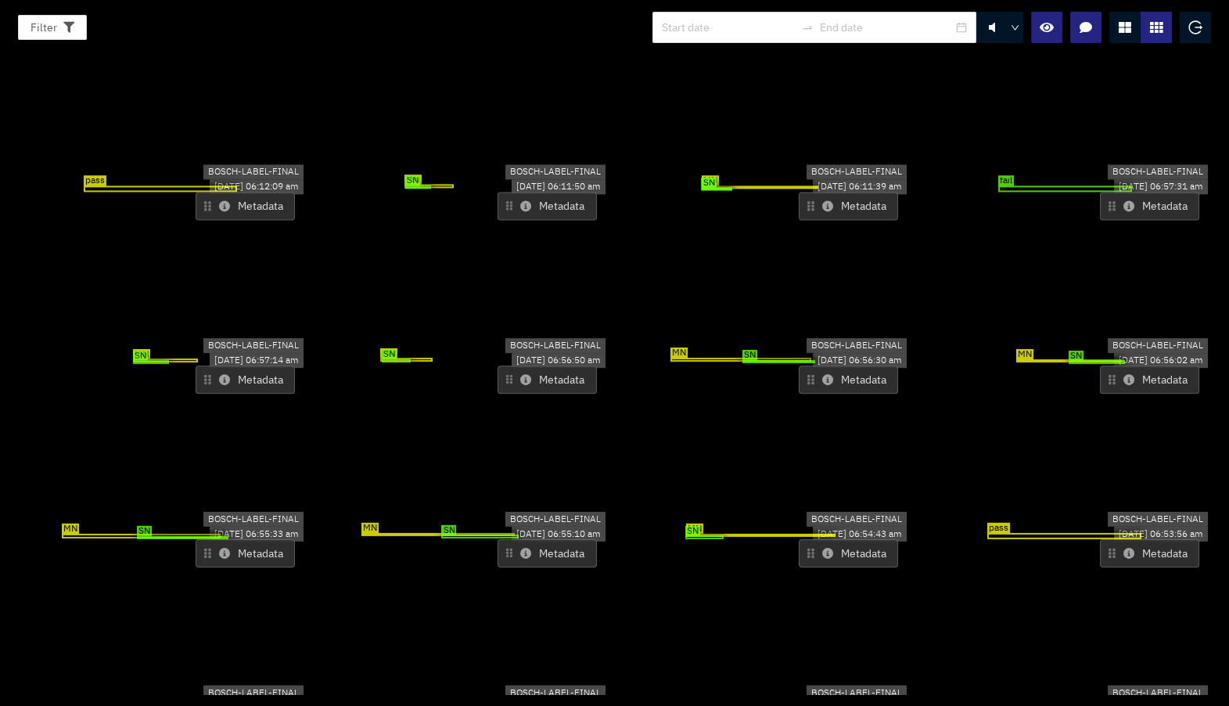
scroll to position [6560, 0]
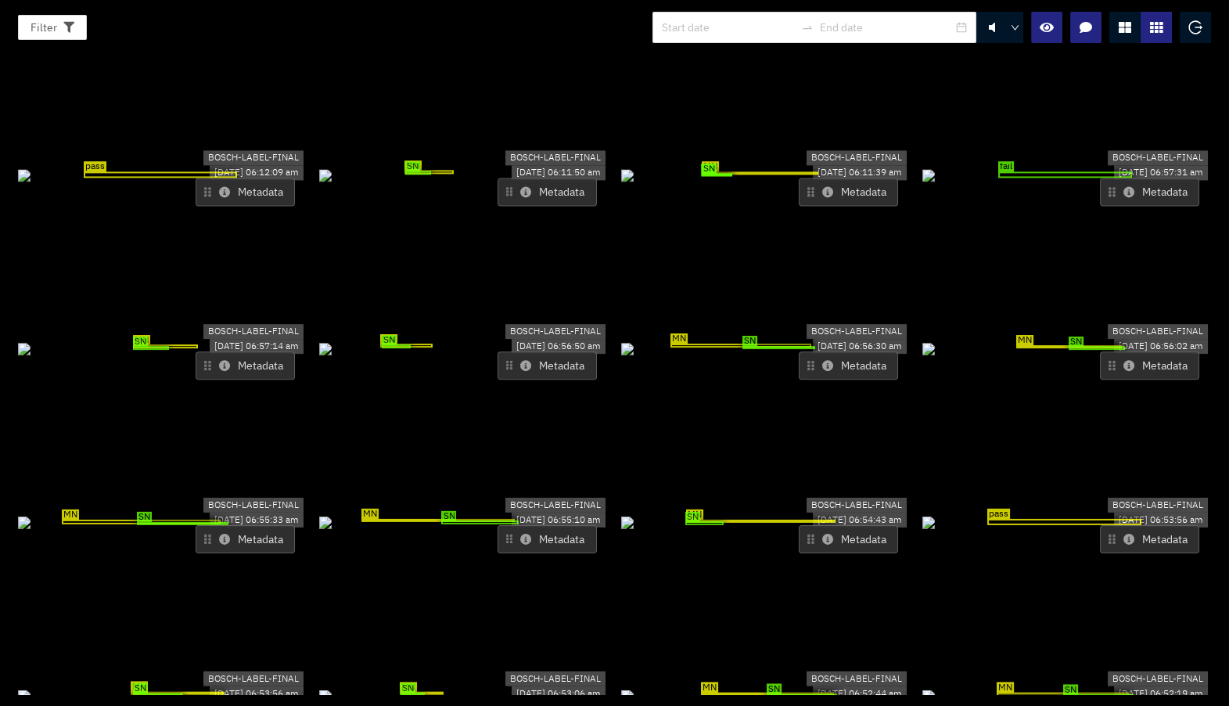
click at [531, 512] on div "MN SN" at bounding box center [463, 520] width 289 height 17
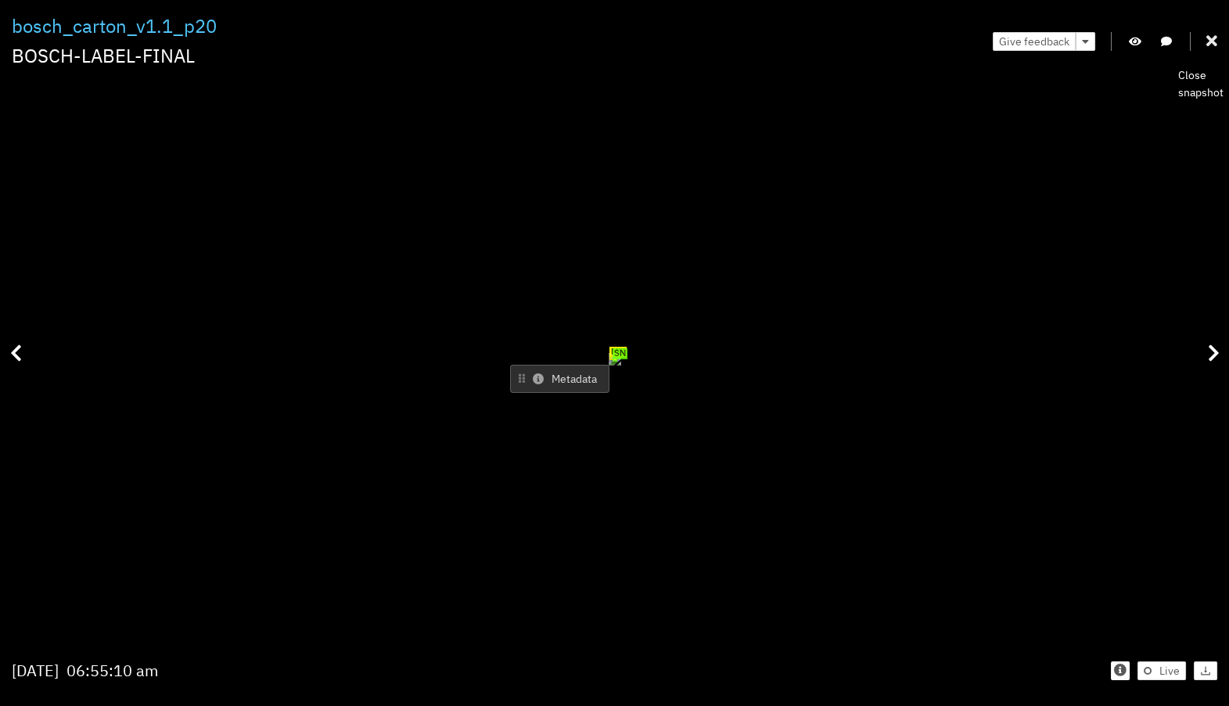
click at [1213, 46] on icon at bounding box center [1211, 42] width 11 height 16
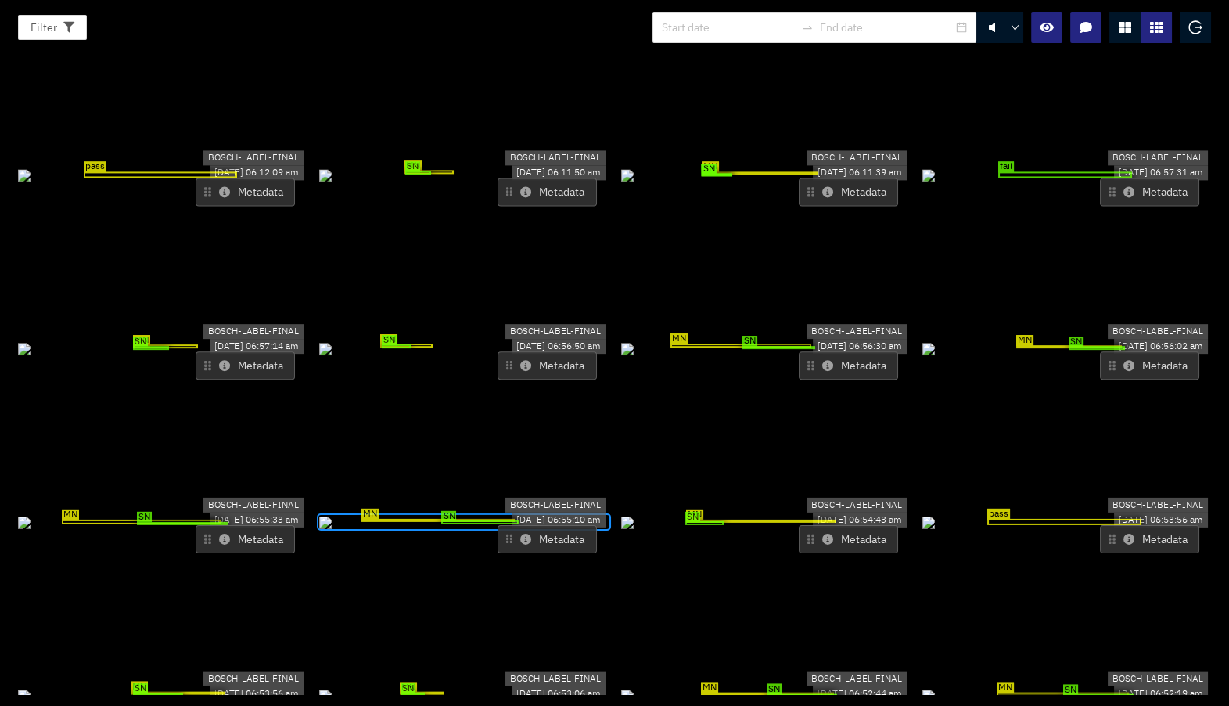
click at [235, 530] on div "MN SN" at bounding box center [162, 520] width 289 height 17
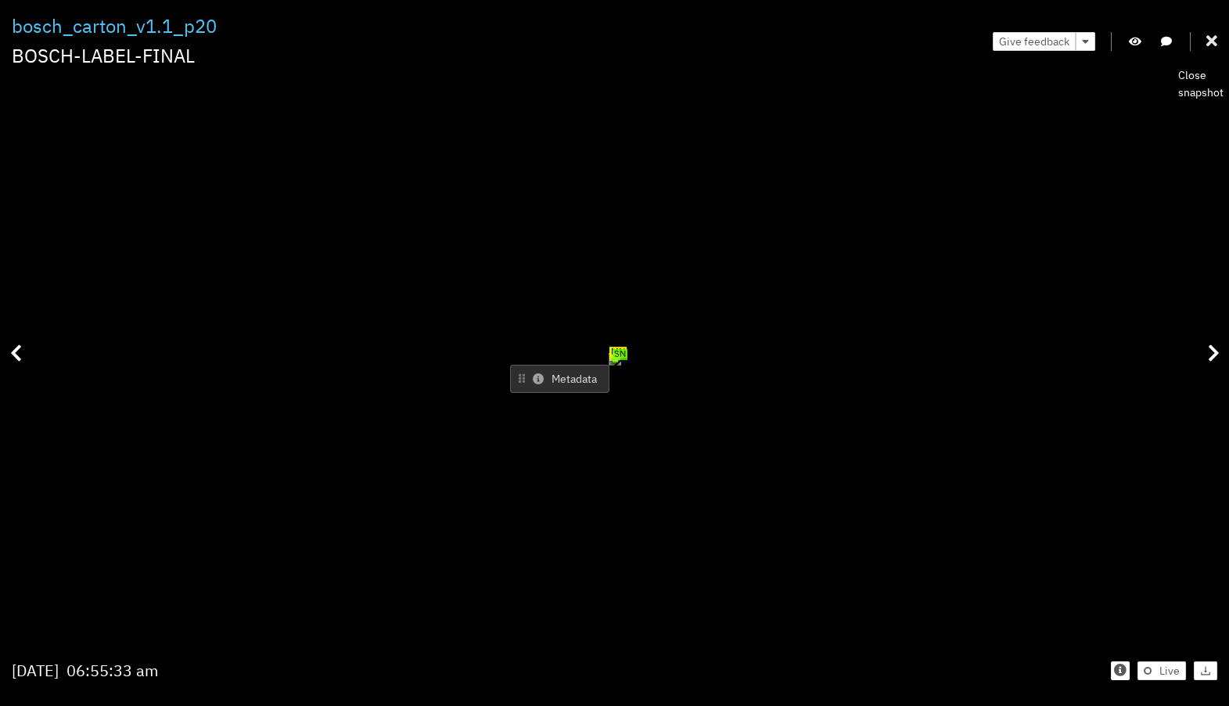
click at [1209, 49] on div at bounding box center [1211, 41] width 11 height 24
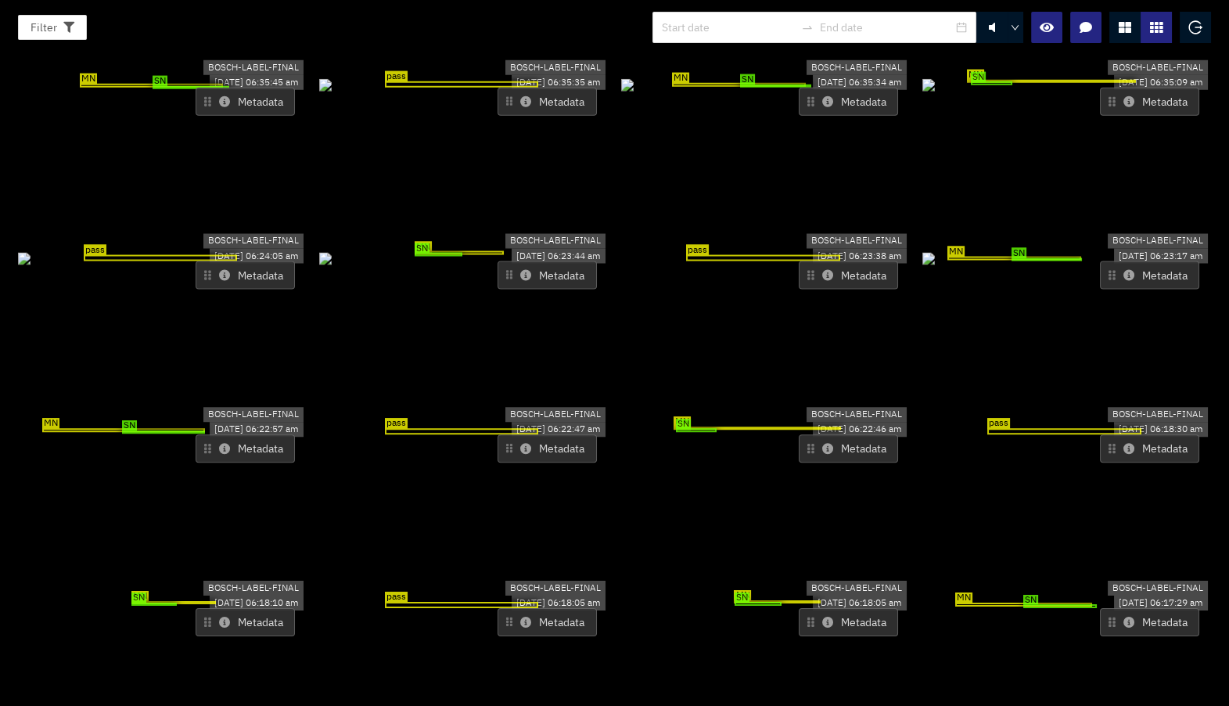
scroll to position [0, 0]
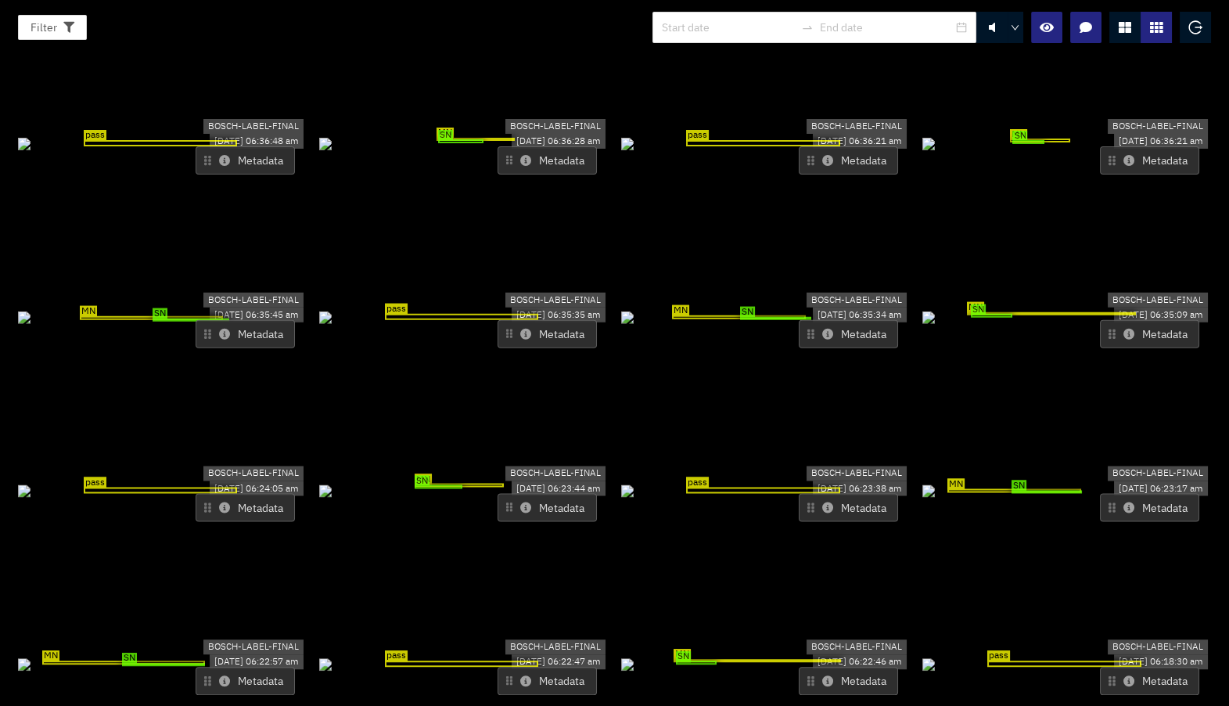
click at [550, 135] on div "SN MN" at bounding box center [463, 143] width 289 height 17
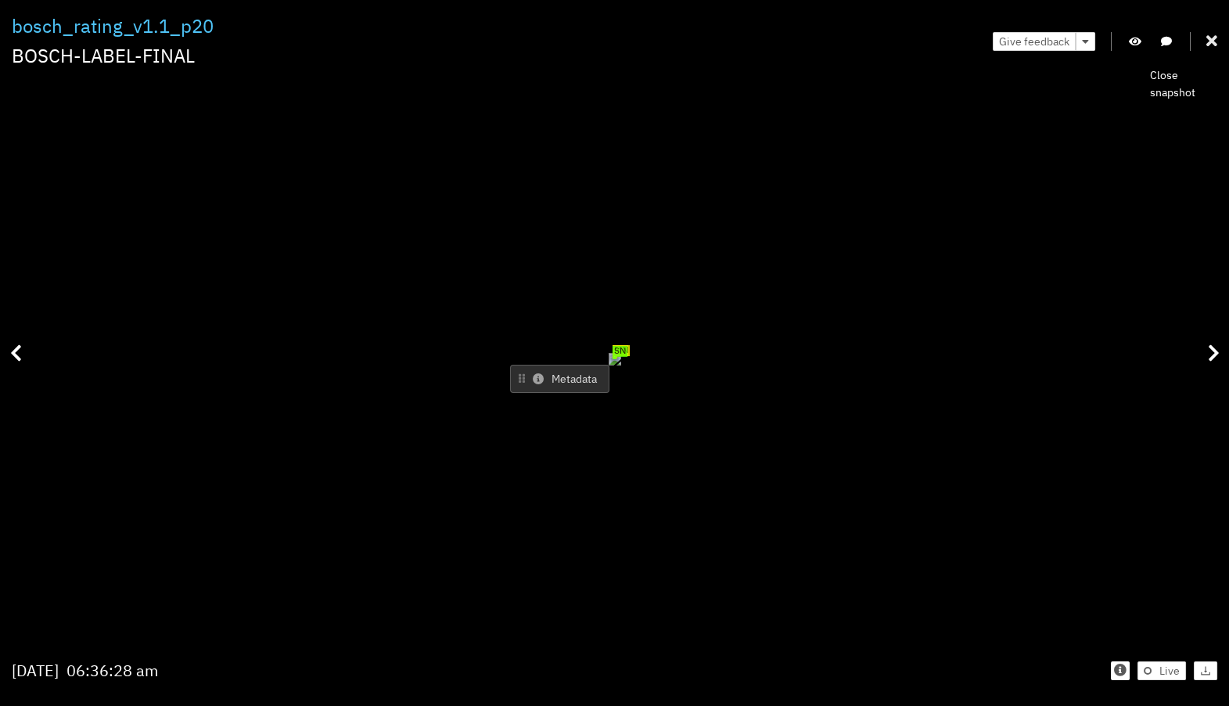
click at [1213, 40] on icon at bounding box center [1211, 42] width 11 height 16
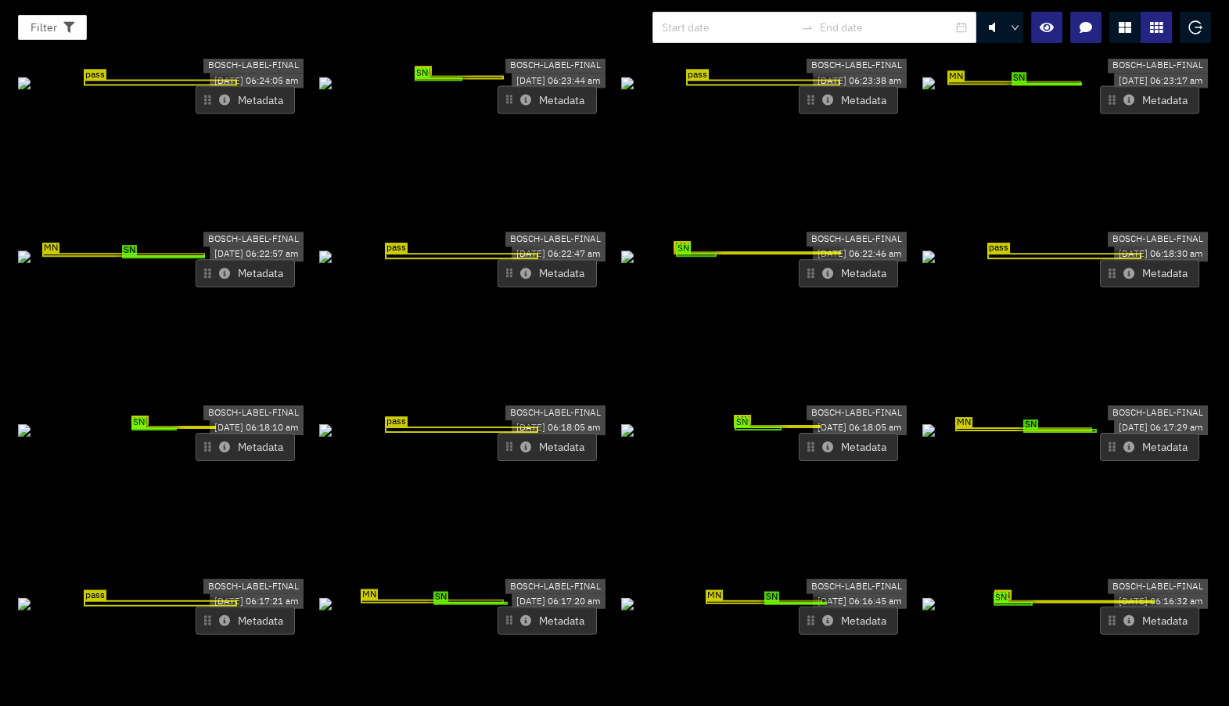
scroll to position [398, 0]
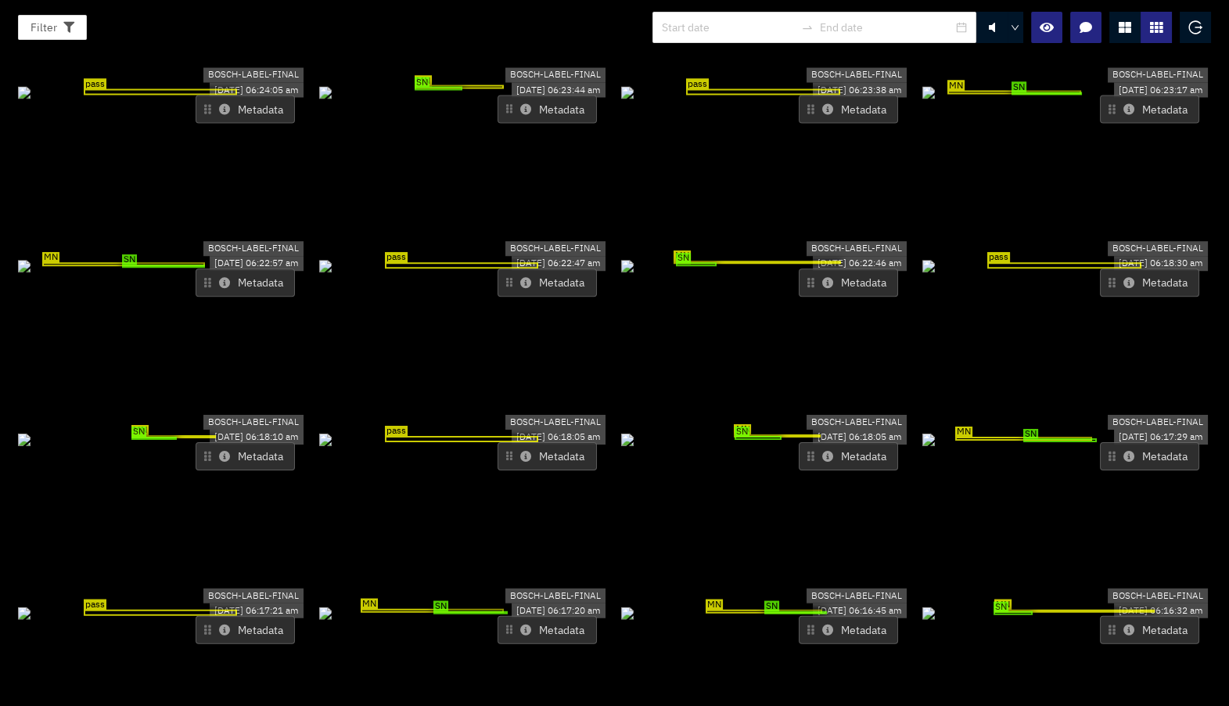
click at [1111, 616] on button "Metadata" at bounding box center [1149, 630] width 99 height 28
click at [1123, 624] on icon at bounding box center [1128, 629] width 11 height 11
click at [822, 624] on icon at bounding box center [827, 629] width 11 height 11
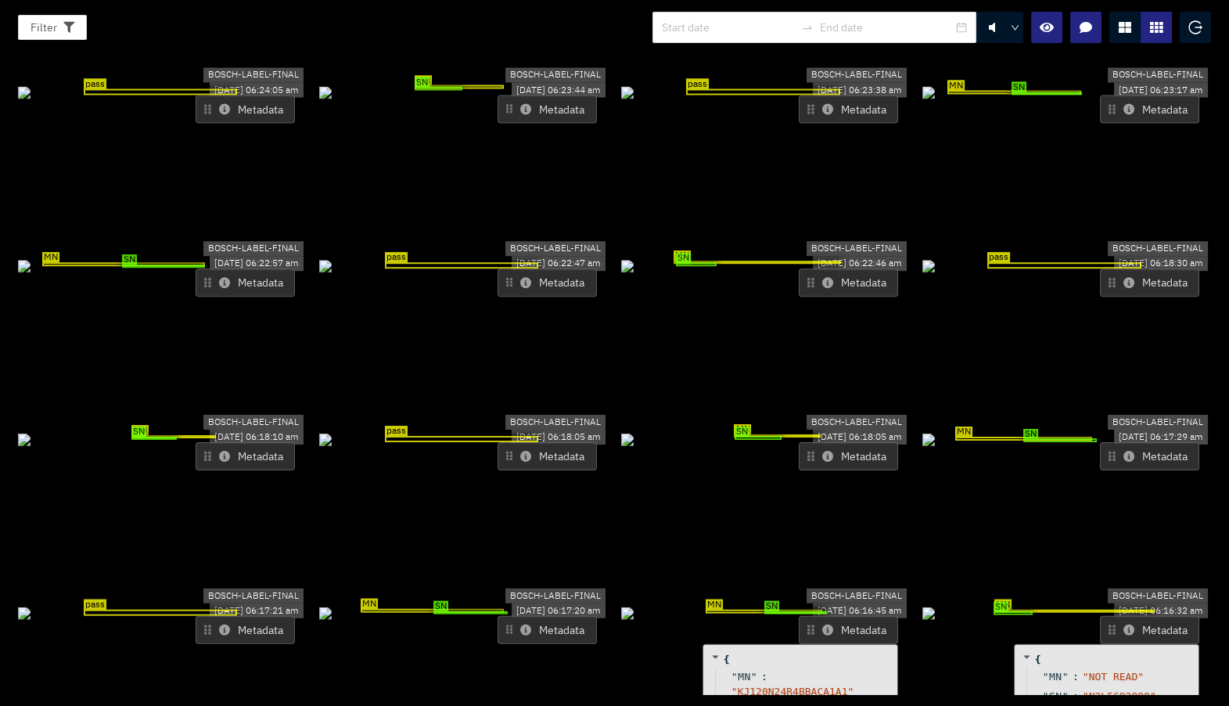
click at [822, 624] on icon at bounding box center [827, 629] width 11 height 11
click at [1126, 616] on button "Metadata" at bounding box center [1149, 630] width 99 height 28
click at [1123, 624] on icon at bounding box center [1128, 629] width 11 height 11
click at [820, 616] on button "Metadata" at bounding box center [848, 630] width 99 height 28
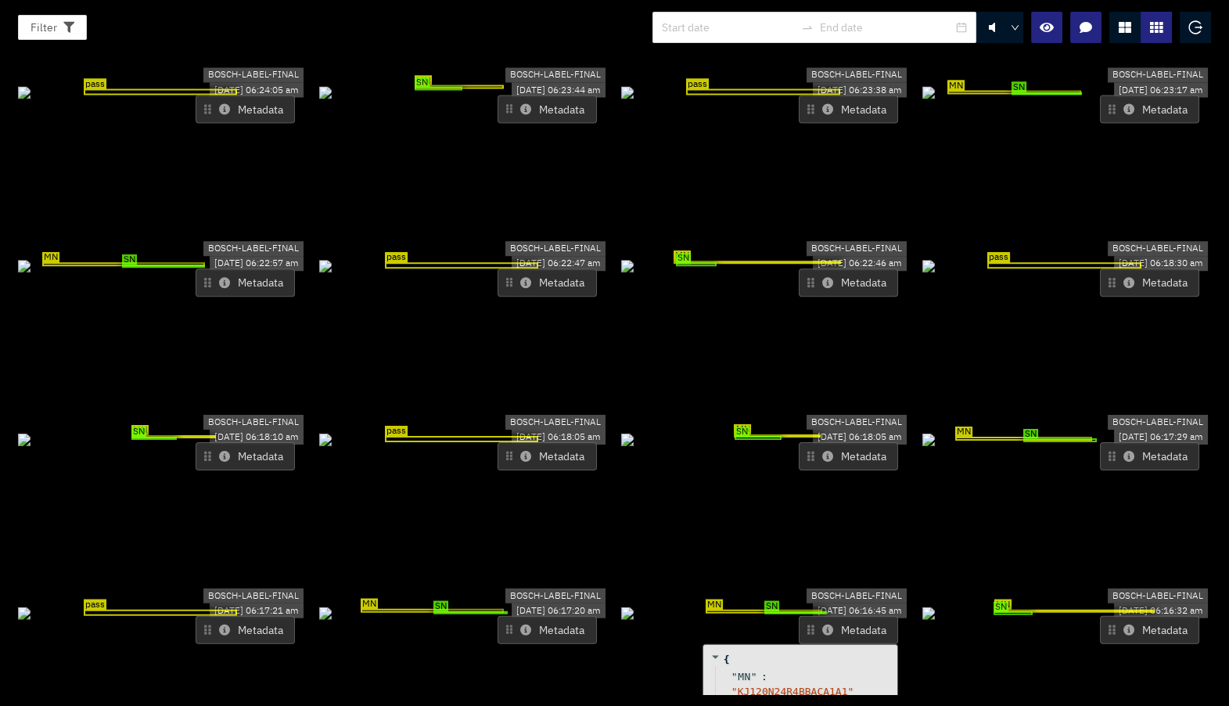
click at [820, 616] on button "Metadata" at bounding box center [848, 630] width 99 height 28
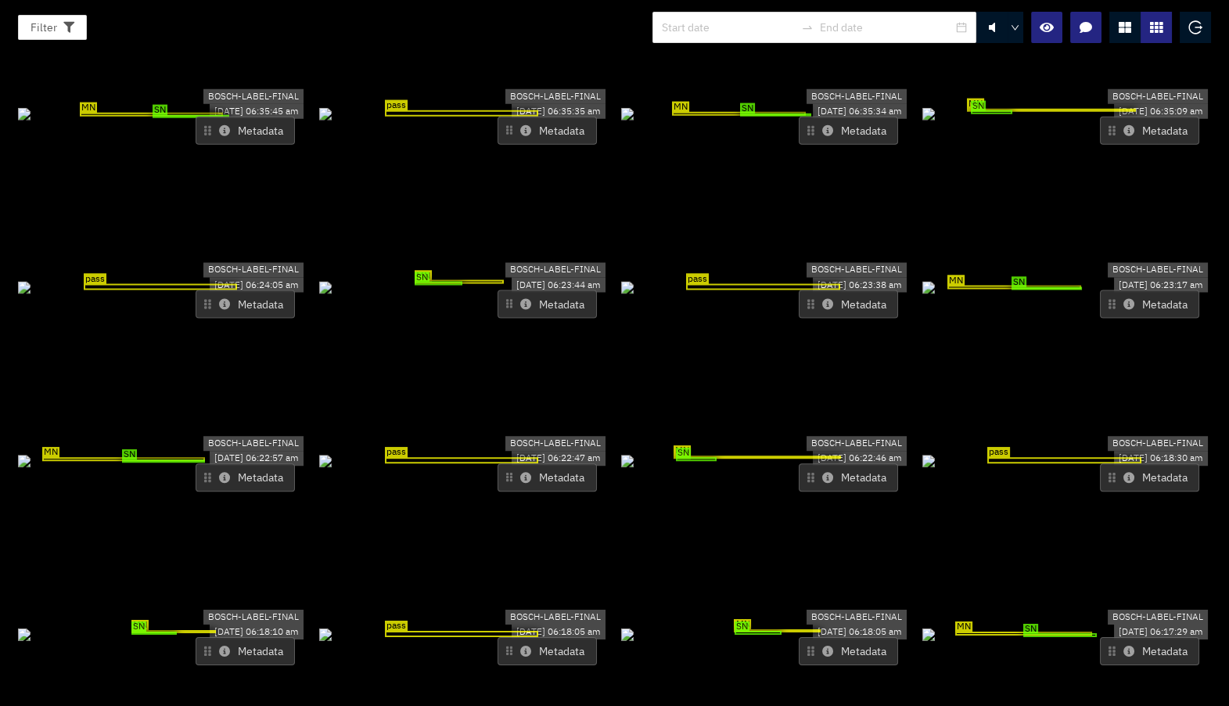
scroll to position [0, 0]
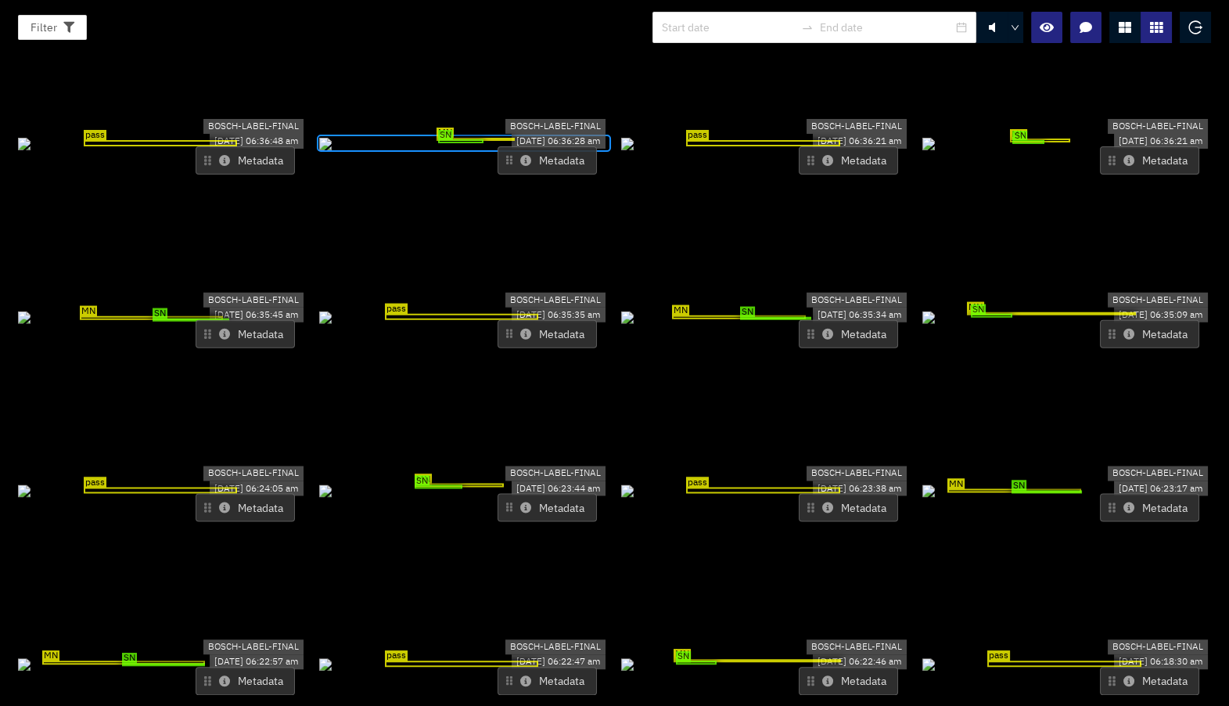
click at [225, 329] on icon at bounding box center [224, 334] width 11 height 11
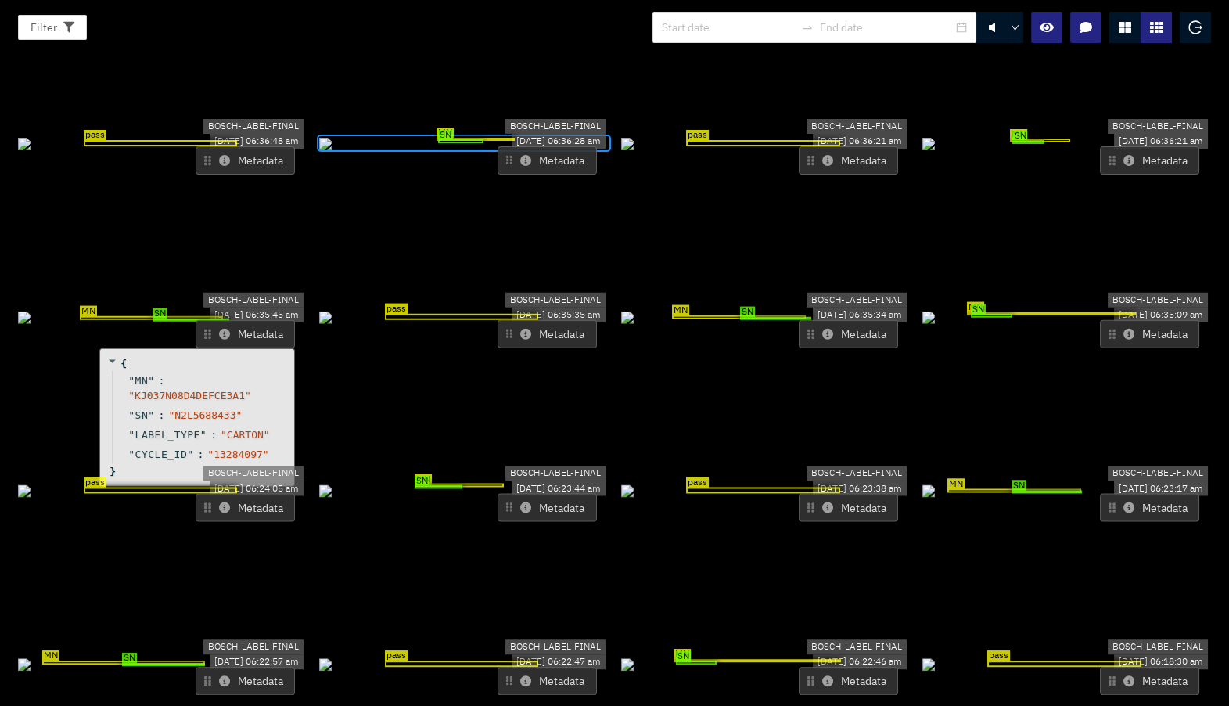
click at [225, 329] on icon at bounding box center [224, 334] width 11 height 11
